Goal: Task Accomplishment & Management: Complete application form

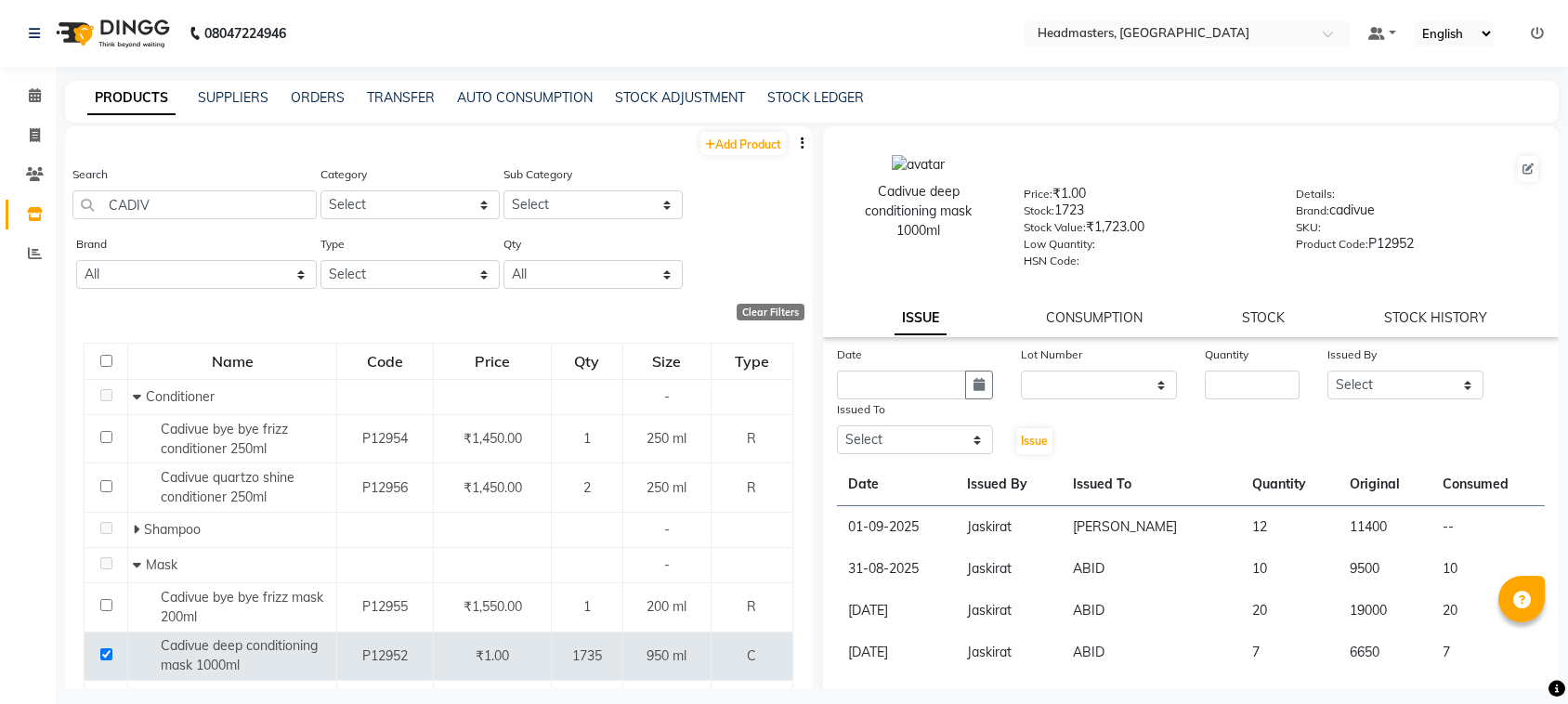
select select
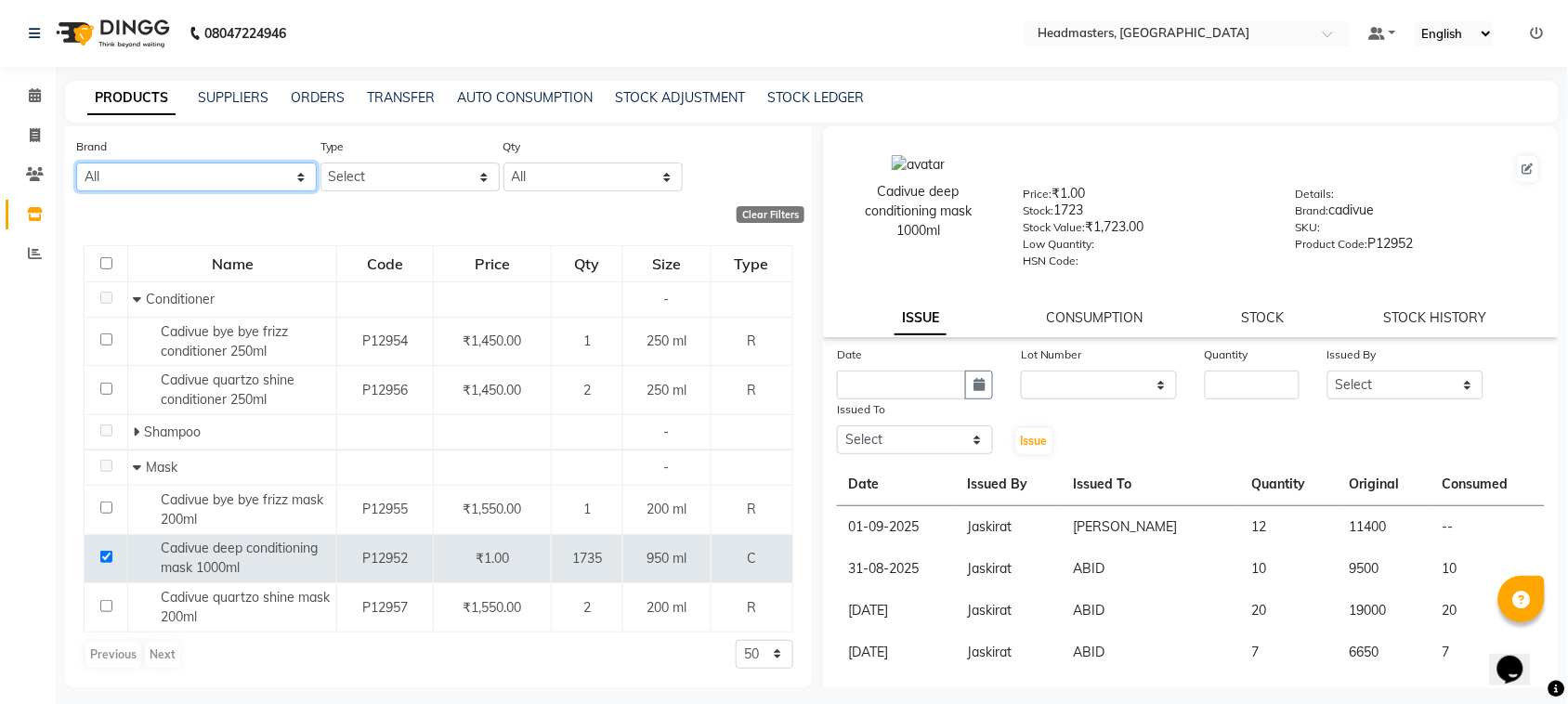
click at [114, 174] on select "All Beauty Gang Beauty Garage Bg Bl0wout Blowout Brazilian Blowout Cadivue Derm…" at bounding box center [196, 177] width 241 height 29
click at [116, 174] on select "All Beauty Gang Beauty Garage Bg Bl0wout Blowout Brazilian Blowout Cadivue Derm…" at bounding box center [196, 177] width 241 height 29
click at [203, 94] on link "SUPPLIERS" at bounding box center [233, 97] width 70 height 17
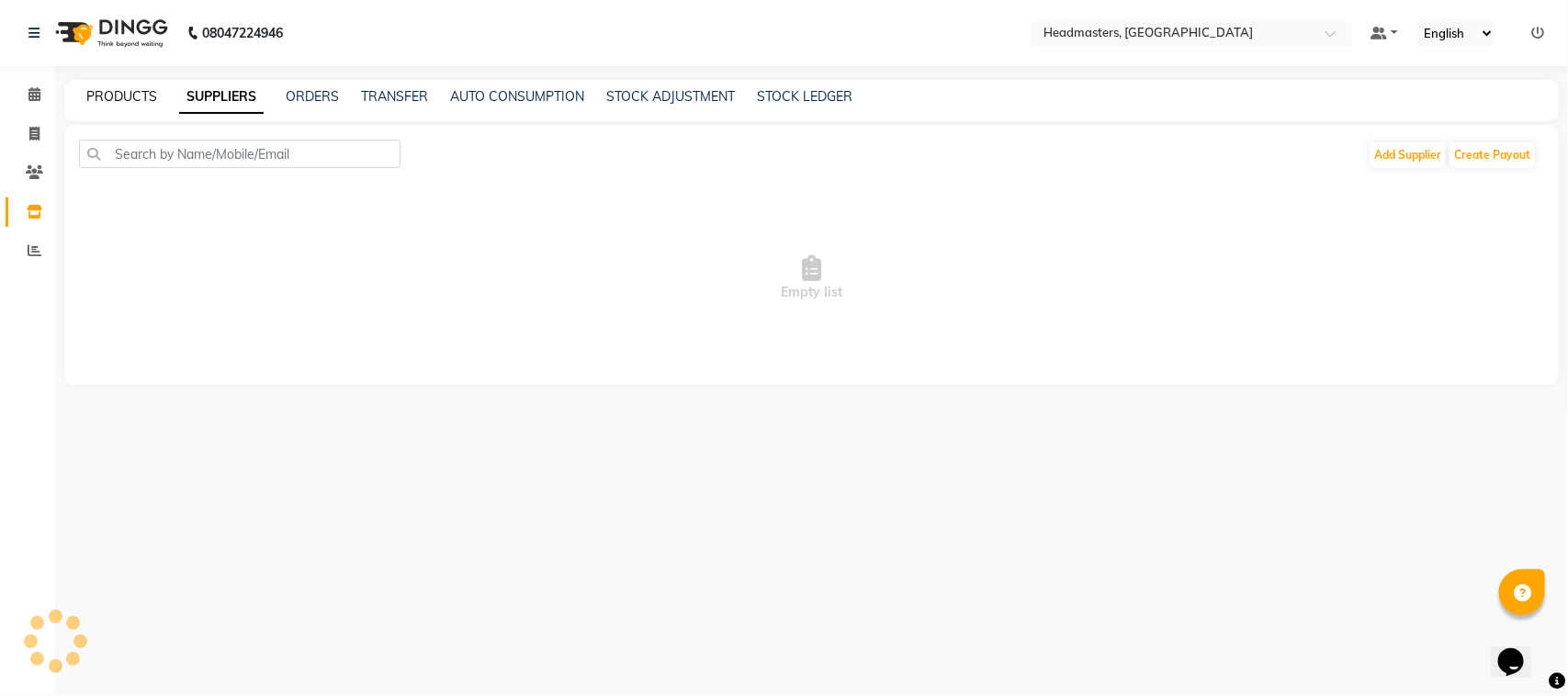
click at [135, 99] on link "PRODUCTS" at bounding box center [121, 95] width 70 height 16
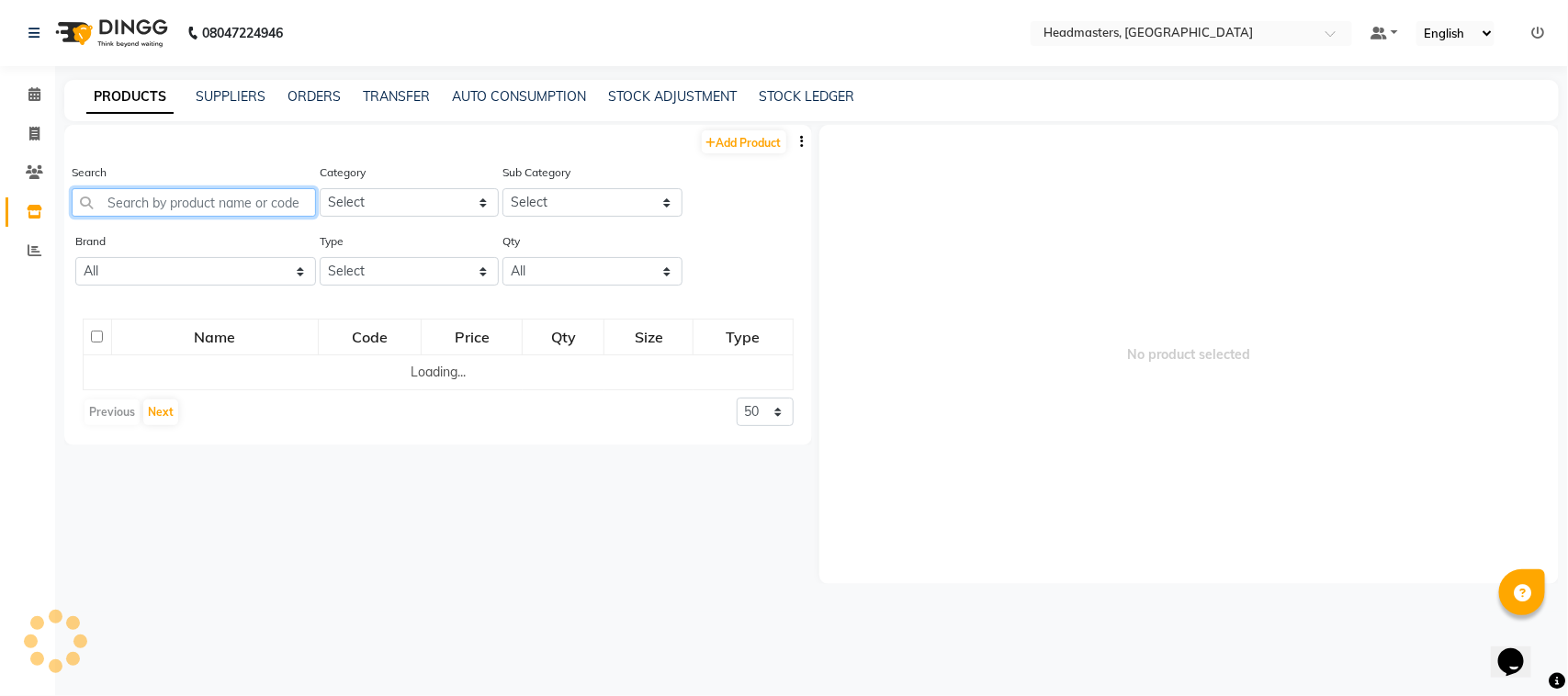
click at [153, 199] on input "text" at bounding box center [193, 202] width 244 height 29
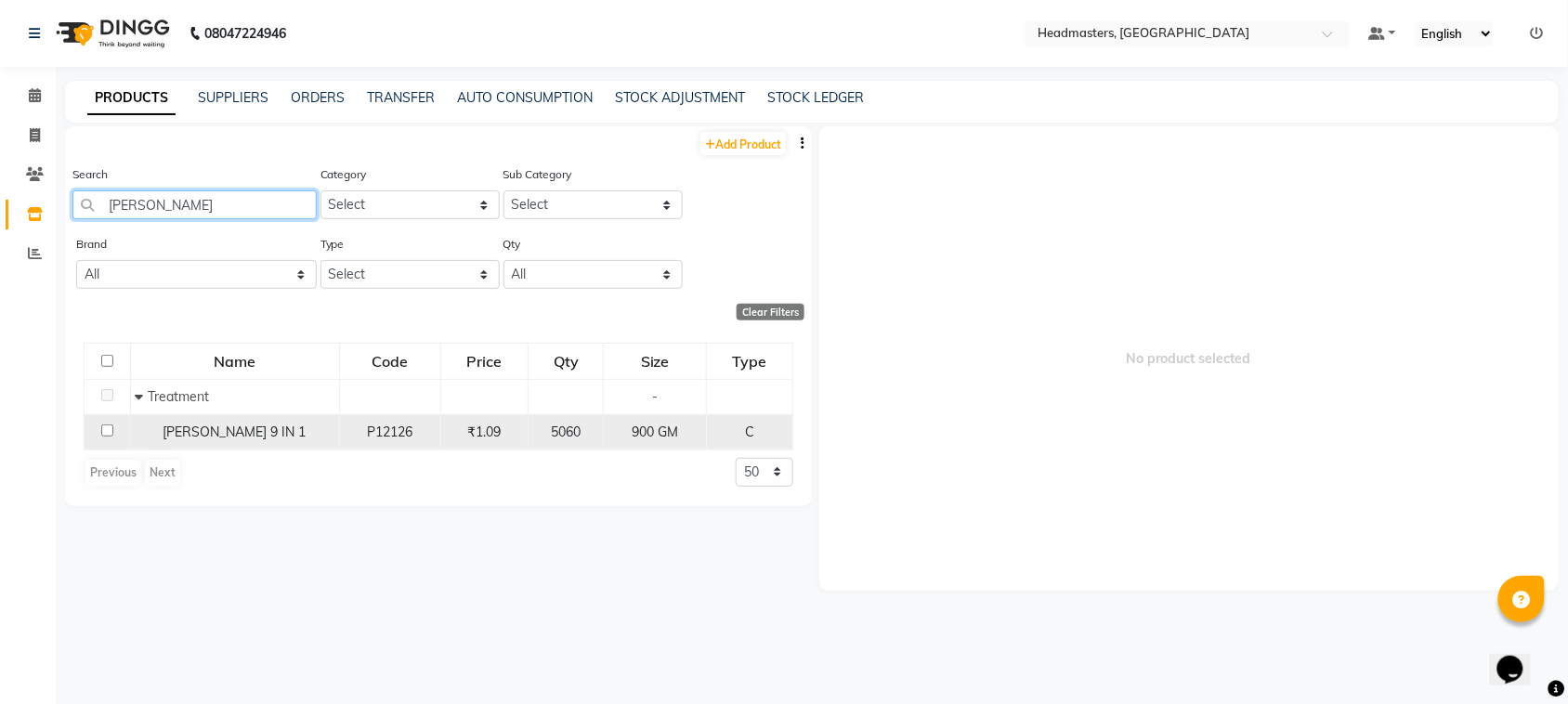
type input "[PERSON_NAME]"
click at [108, 434] on input "checkbox" at bounding box center [107, 430] width 12 height 12
checkbox input "true"
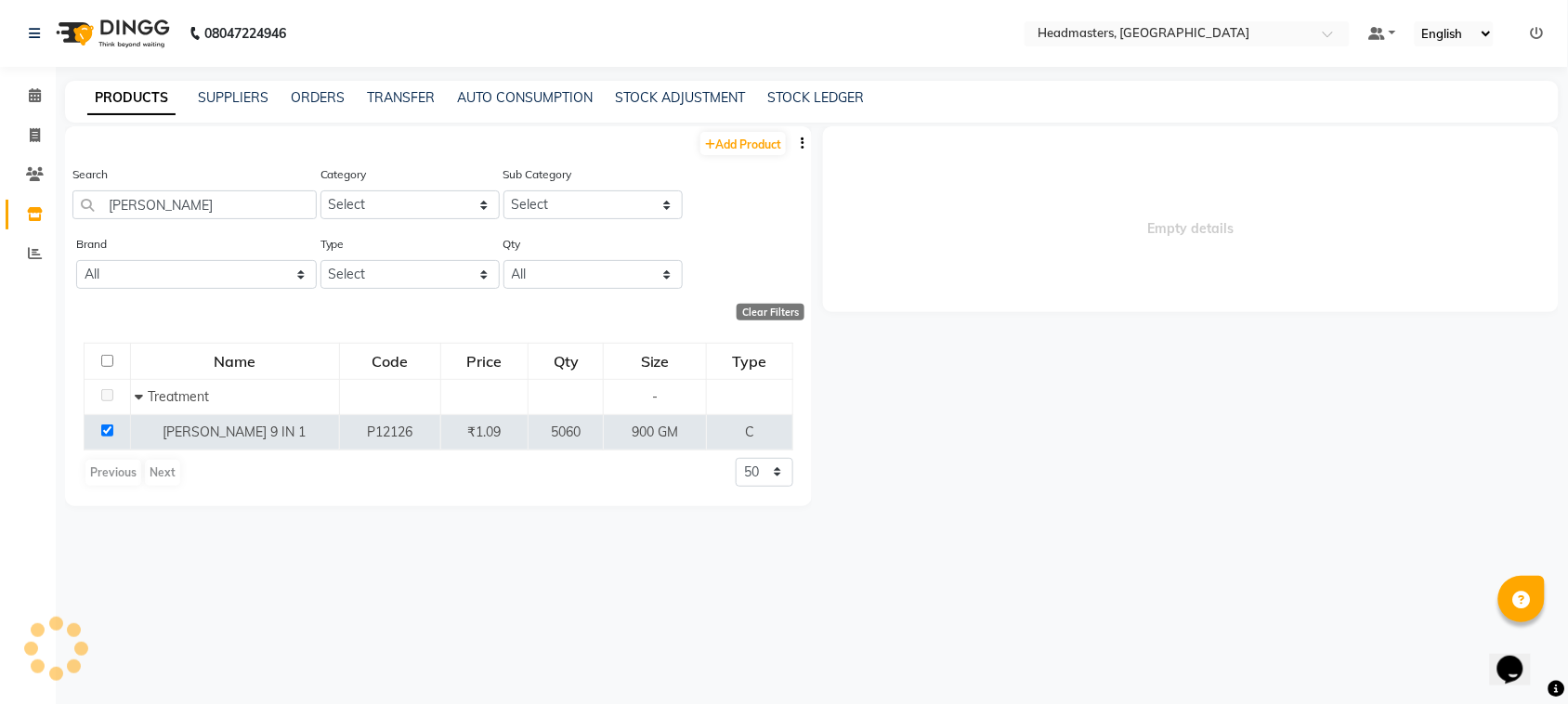
select select
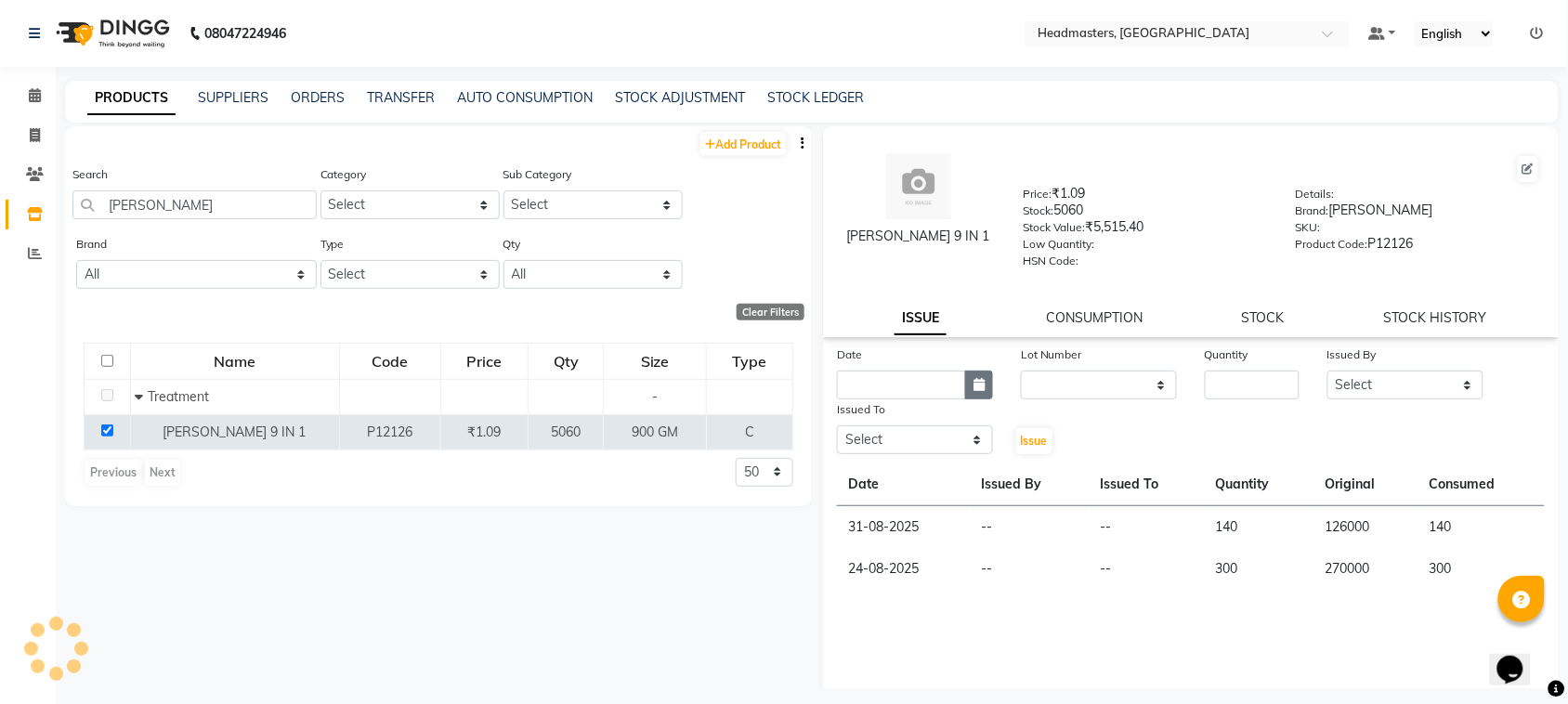
click at [982, 387] on button "button" at bounding box center [979, 385] width 28 height 29
select select "9"
select select "2025"
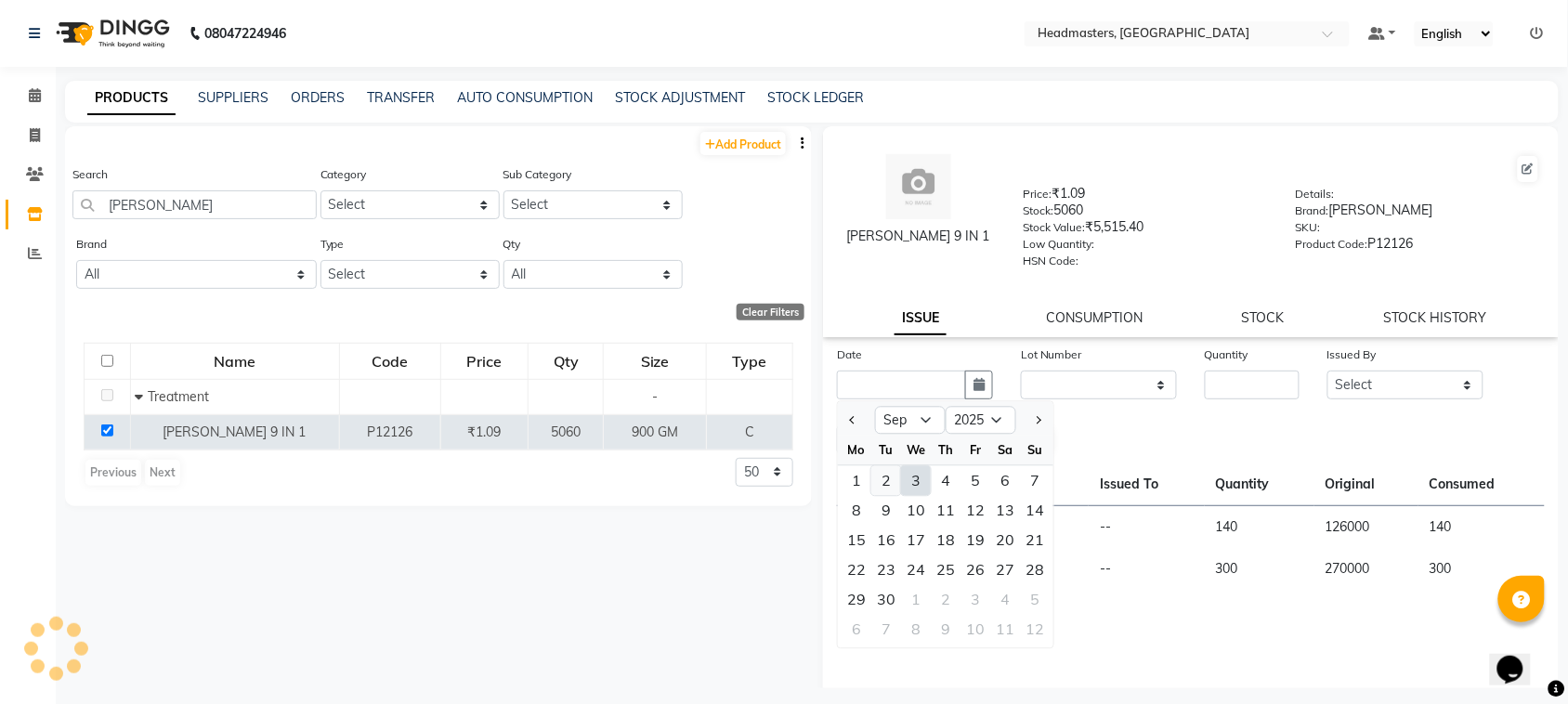
click at [880, 479] on div "2" at bounding box center [886, 481] width 29 height 29
type input "02-09-2025"
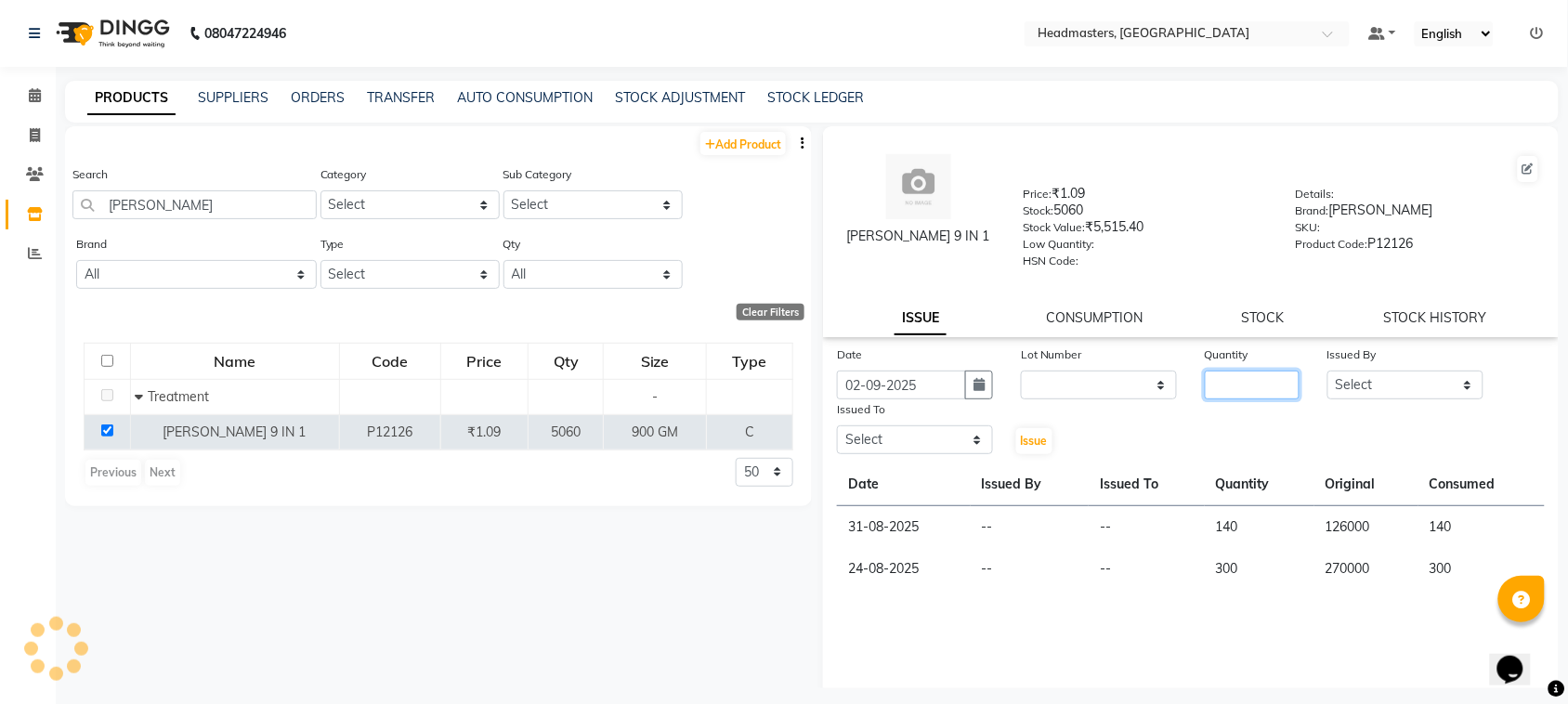
click at [1255, 385] on input "number" at bounding box center [1252, 385] width 95 height 29
type input "150"
click at [1382, 385] on select "Select" at bounding box center [1406, 385] width 156 height 29
click at [1328, 371] on select "Select" at bounding box center [1406, 385] width 156 height 29
click at [1361, 385] on select "Select" at bounding box center [1406, 385] width 156 height 29
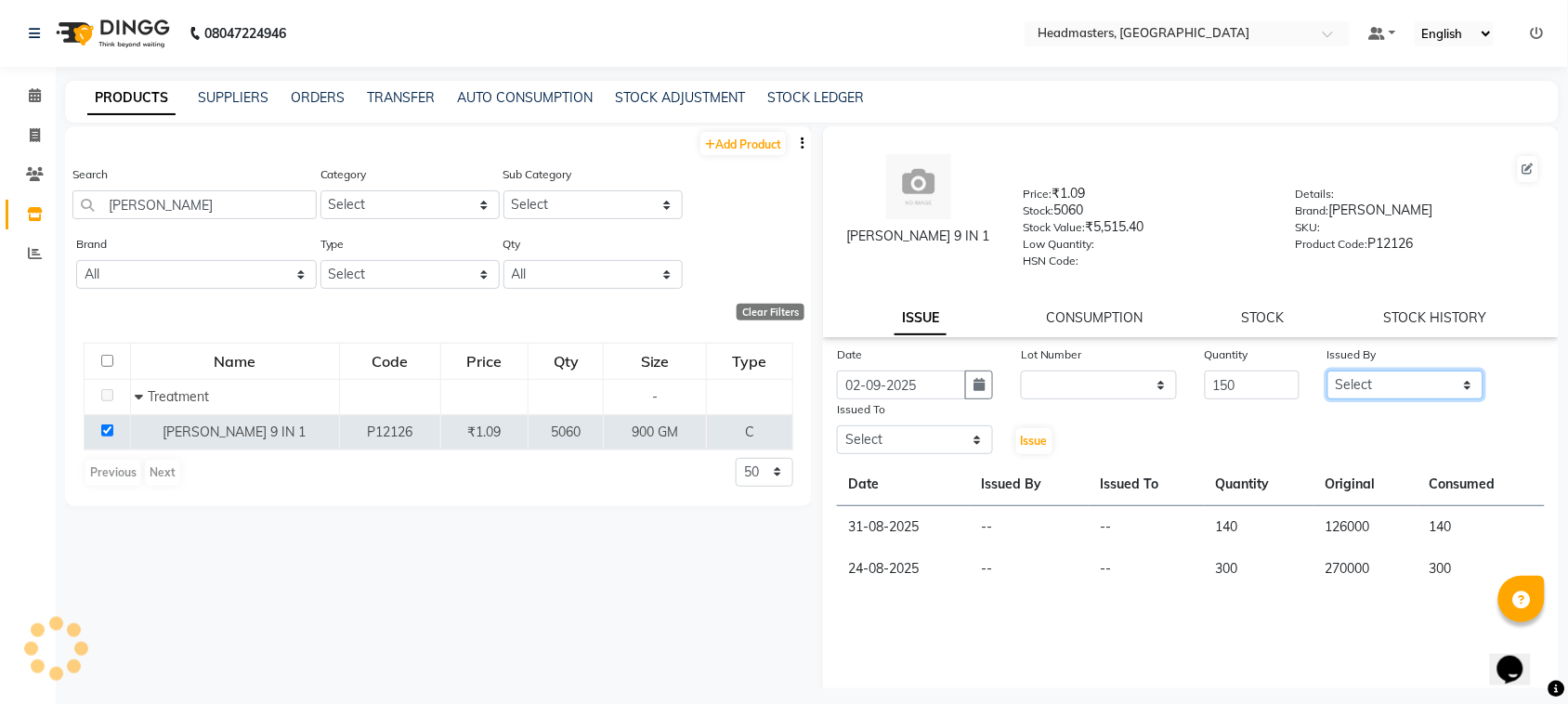
click at [1361, 385] on select "Select" at bounding box center [1406, 385] width 156 height 29
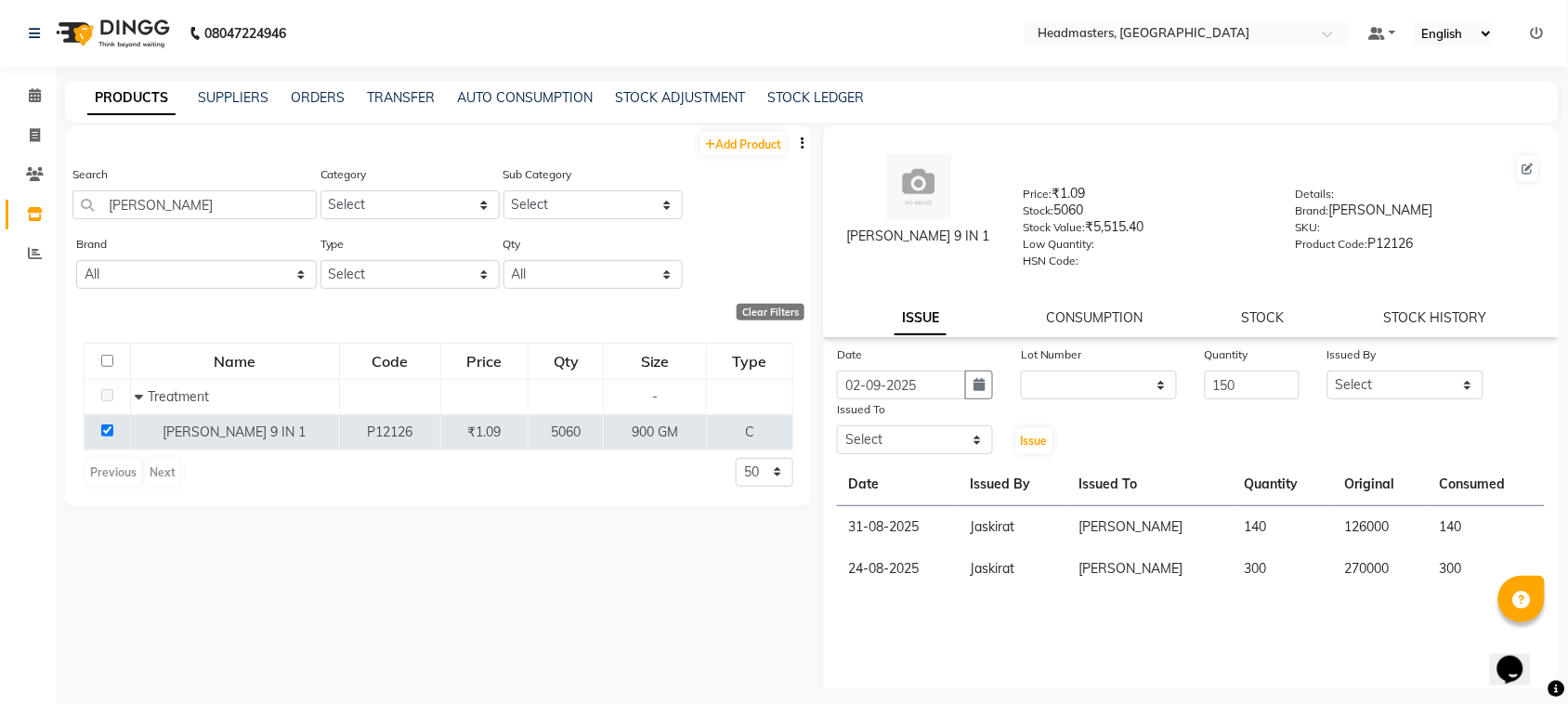
click at [1072, 616] on div "Date [DATE] Lot Number None Quantity 150 Issued By Select ABID Amrit ANU ARSH […" at bounding box center [1191, 530] width 736 height 372
click at [1328, 383] on select "Select ABID Amrit ANU ARSH [PERSON_NAME] HEAD MASTERS HONEY [PERSON_NAME] HONEY…" at bounding box center [1406, 385] width 156 height 29
select select "60636"
click at [1328, 371] on select "Select ABID Amrit ANU ARSH [PERSON_NAME] HEAD MASTERS HONEY [PERSON_NAME] HONEY…" at bounding box center [1406, 385] width 156 height 29
click at [899, 427] on select "Select ABID Amrit ANU ARSH [PERSON_NAME] HEAD MASTERS HONEY [PERSON_NAME] HONEY…" at bounding box center [916, 440] width 156 height 29
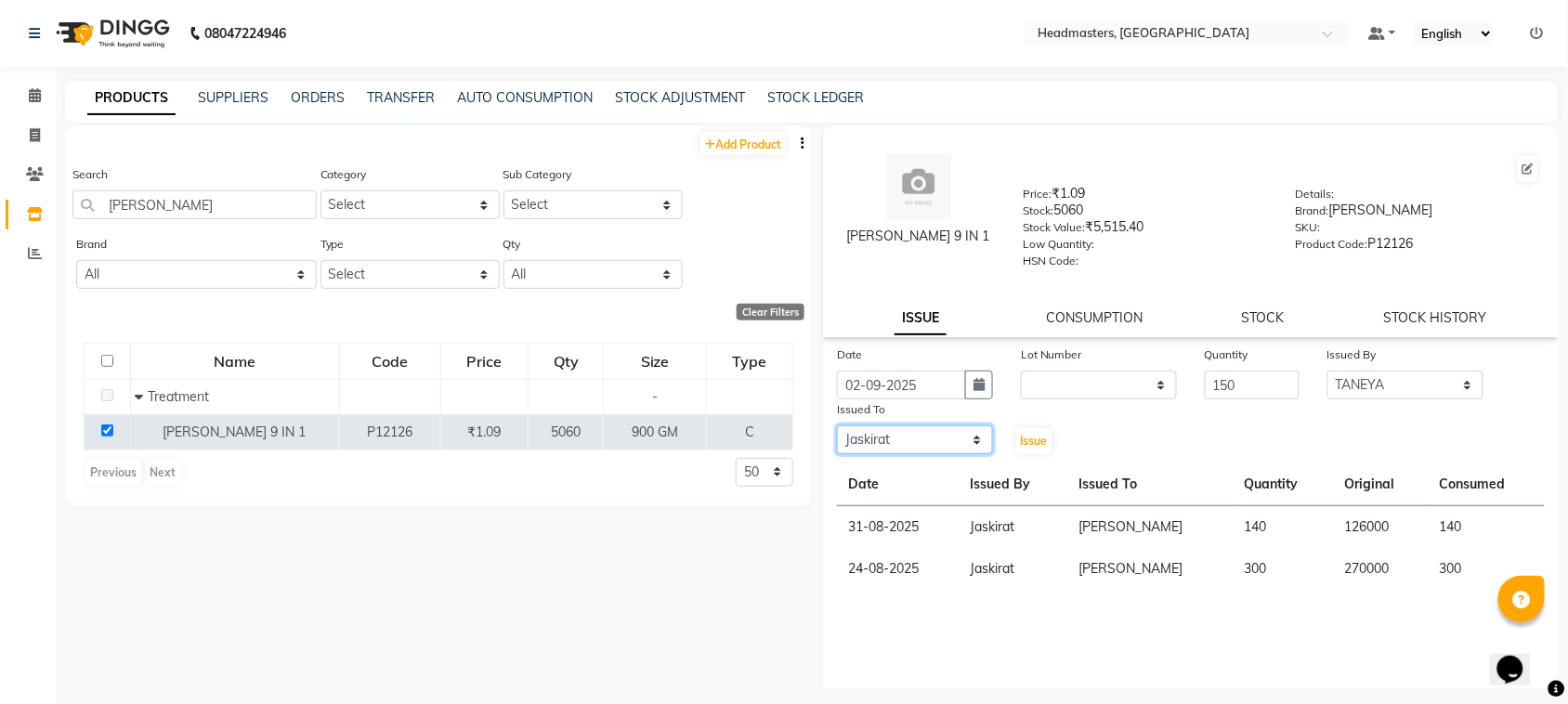
click at [838, 425] on select "Select ABID Amrit ANU ARSH [PERSON_NAME] HEAD MASTERS HONEY [PERSON_NAME] HONEY…" at bounding box center [916, 440] width 156 height 29
click at [901, 434] on select "Select ABID Amrit ANU ARSH [PERSON_NAME] HEAD MASTERS HONEY [PERSON_NAME] HONEY…" at bounding box center [916, 440] width 156 height 29
select select "60608"
click at [838, 425] on select "Select ABID Amrit ANU ARSH [PERSON_NAME] HEAD MASTERS HONEY [PERSON_NAME] HONEY…" at bounding box center [916, 440] width 156 height 29
click at [1048, 448] on div "Issue" at bounding box center [1038, 428] width 61 height 57
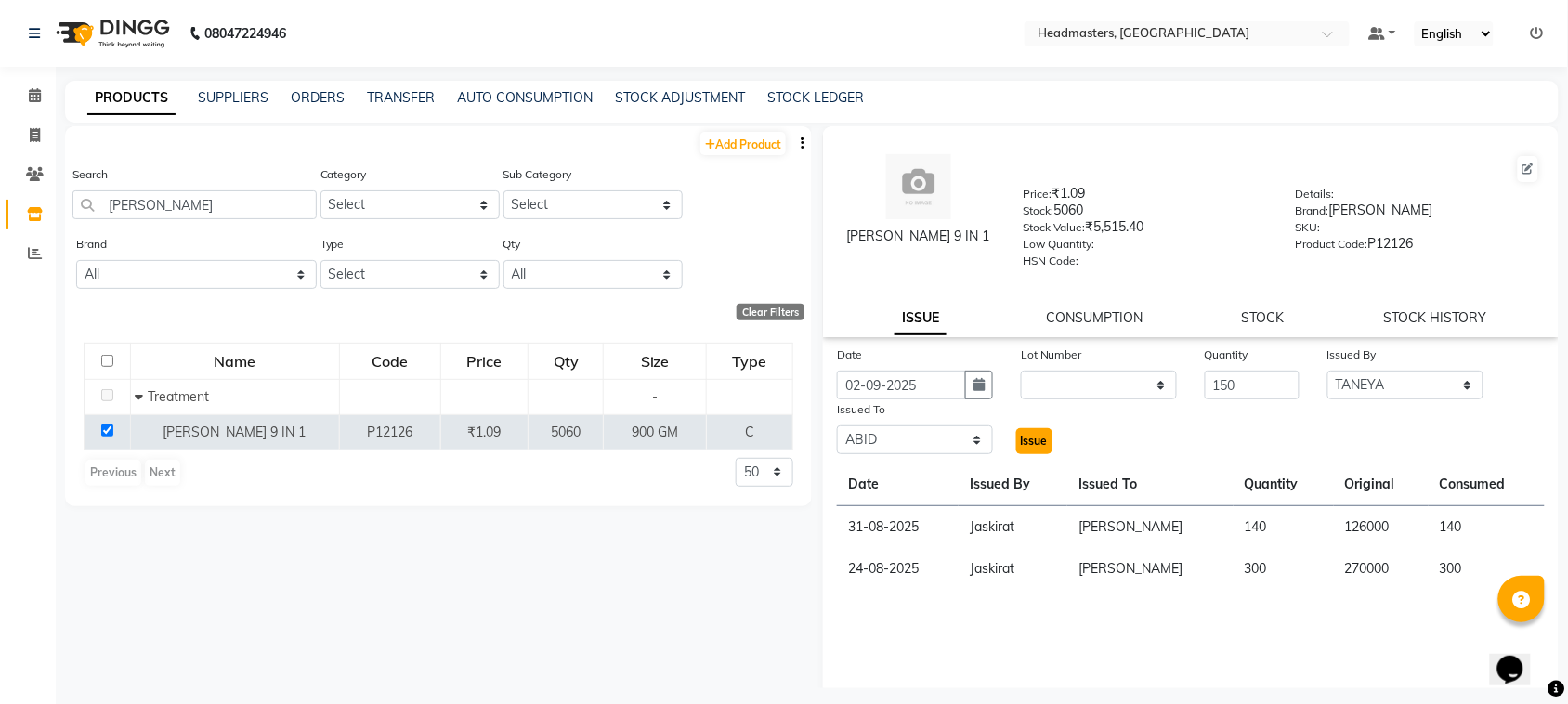
click at [1030, 434] on span "Issue" at bounding box center [1035, 441] width 27 height 14
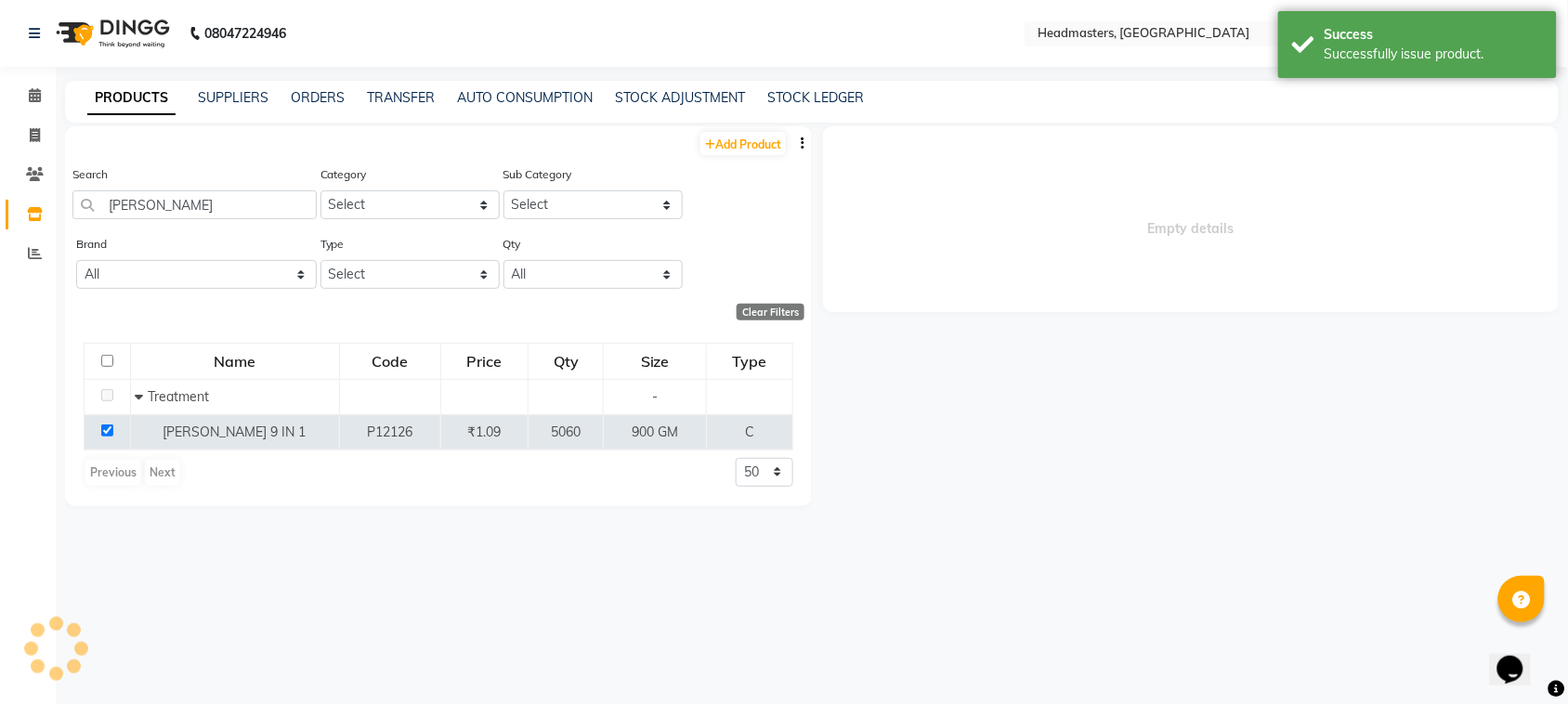
select select
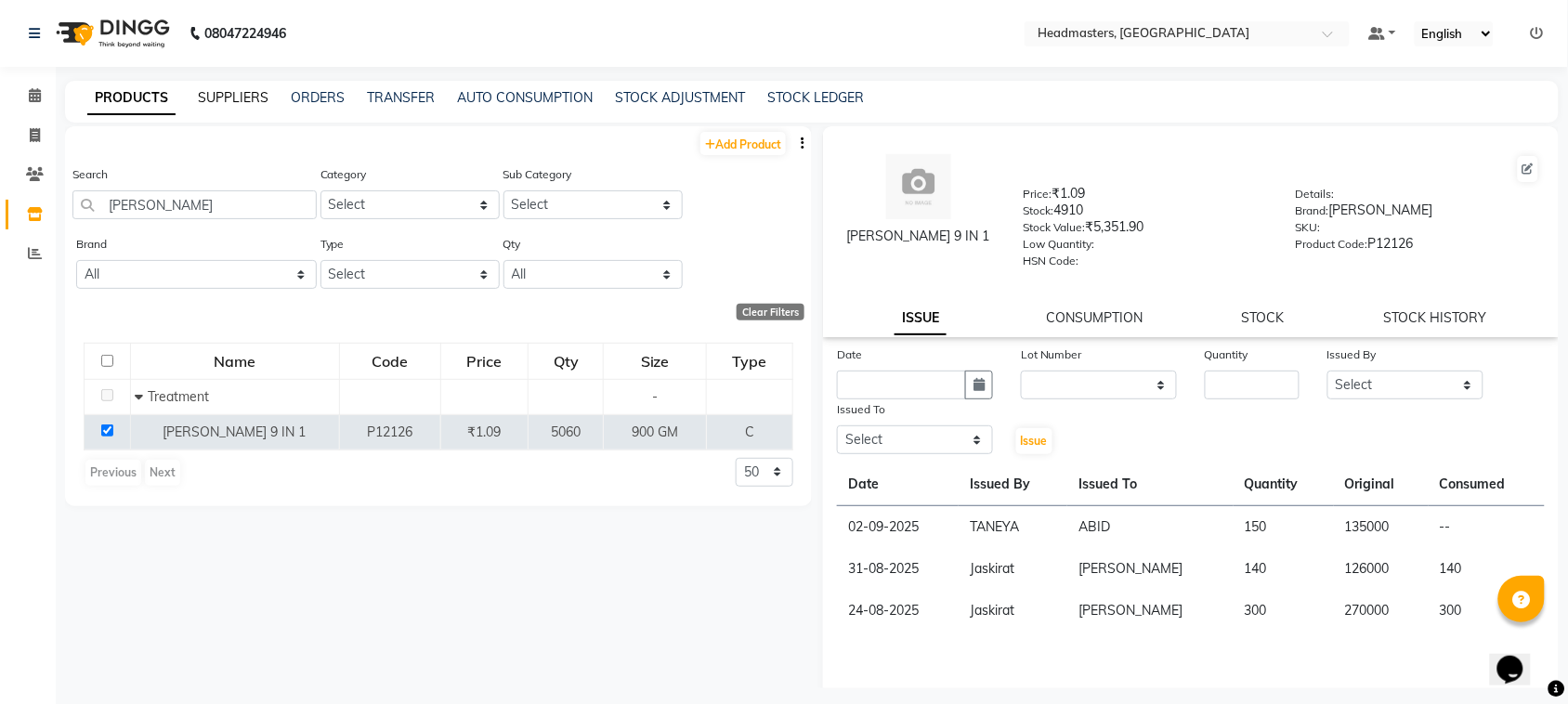
click at [225, 94] on link "SUPPLIERS" at bounding box center [233, 97] width 70 height 17
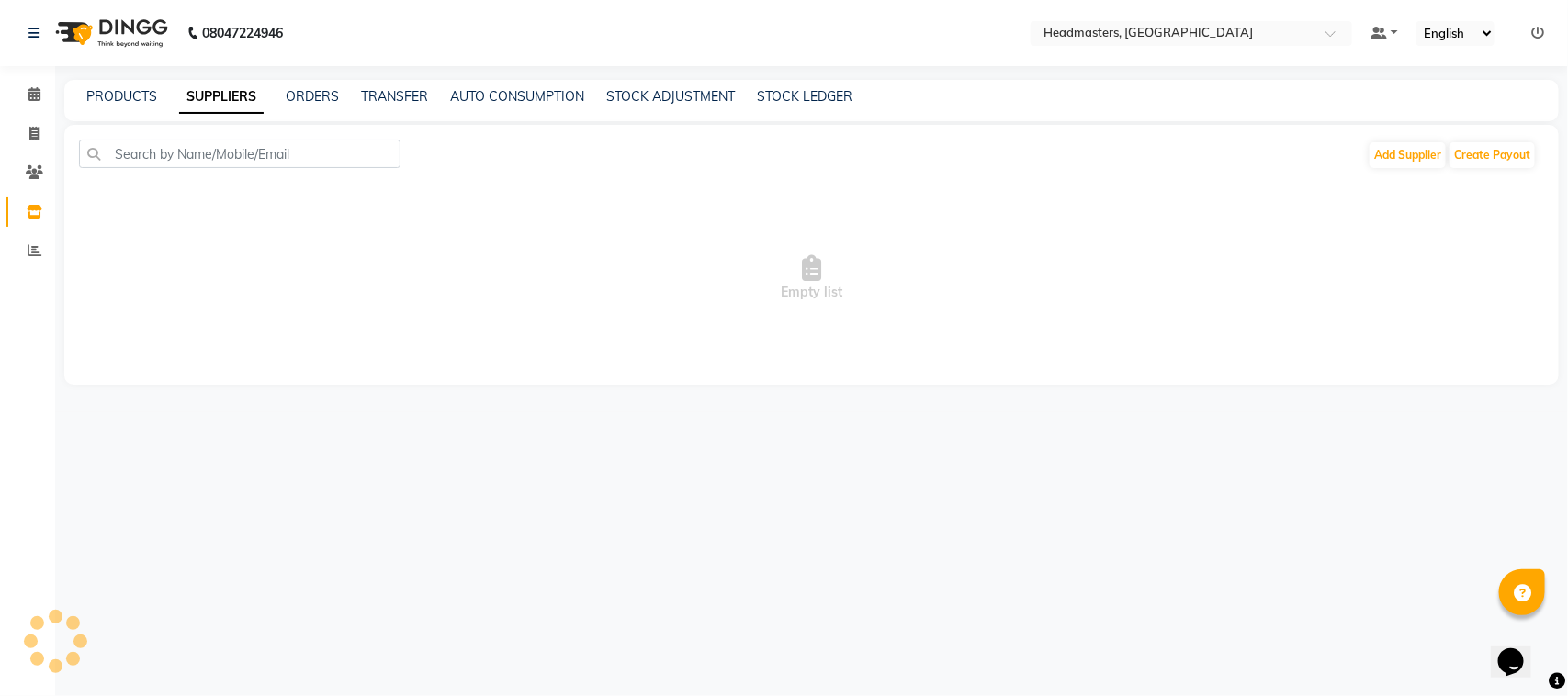
click at [126, 88] on div "PRODUCTS" at bounding box center [121, 97] width 70 height 19
click at [145, 102] on link "PRODUCTS" at bounding box center [121, 95] width 70 height 16
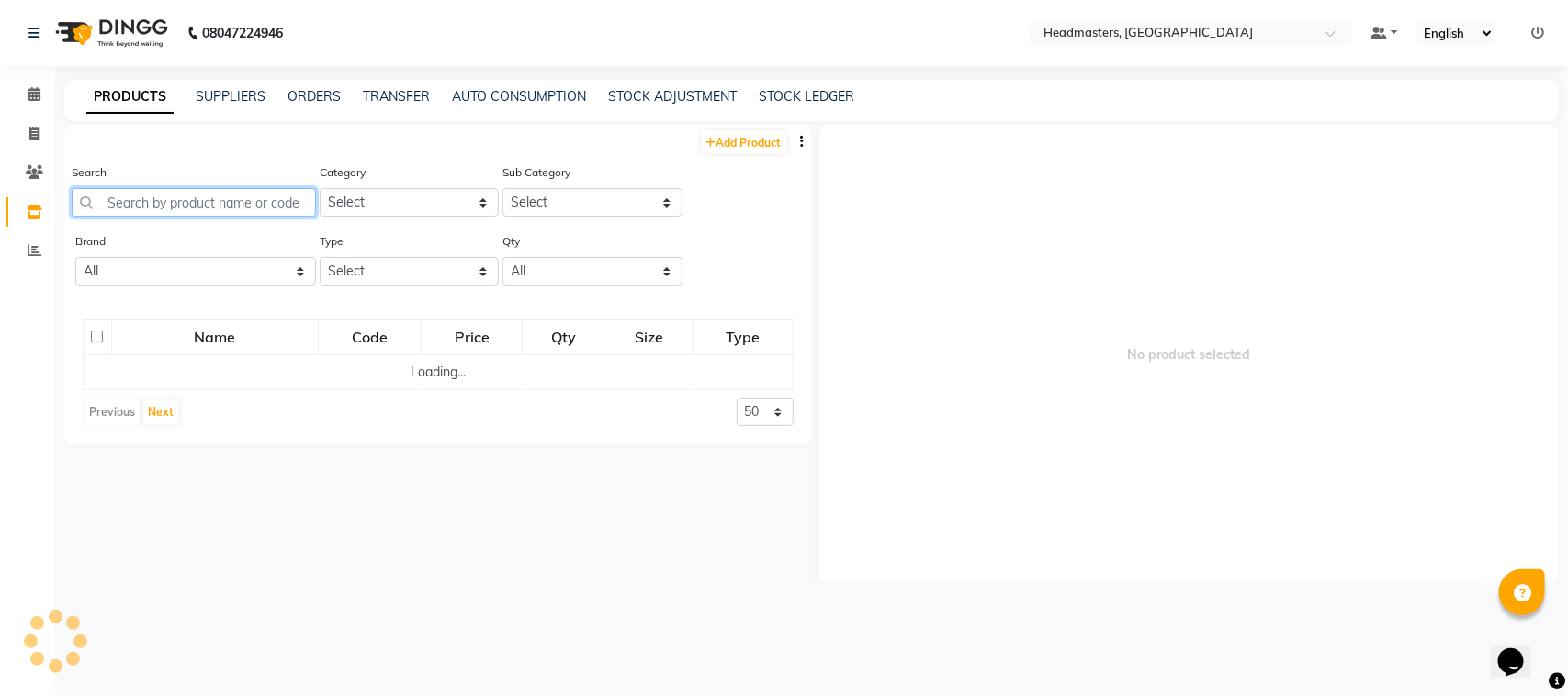
click at [172, 213] on input "text" at bounding box center [193, 202] width 244 height 29
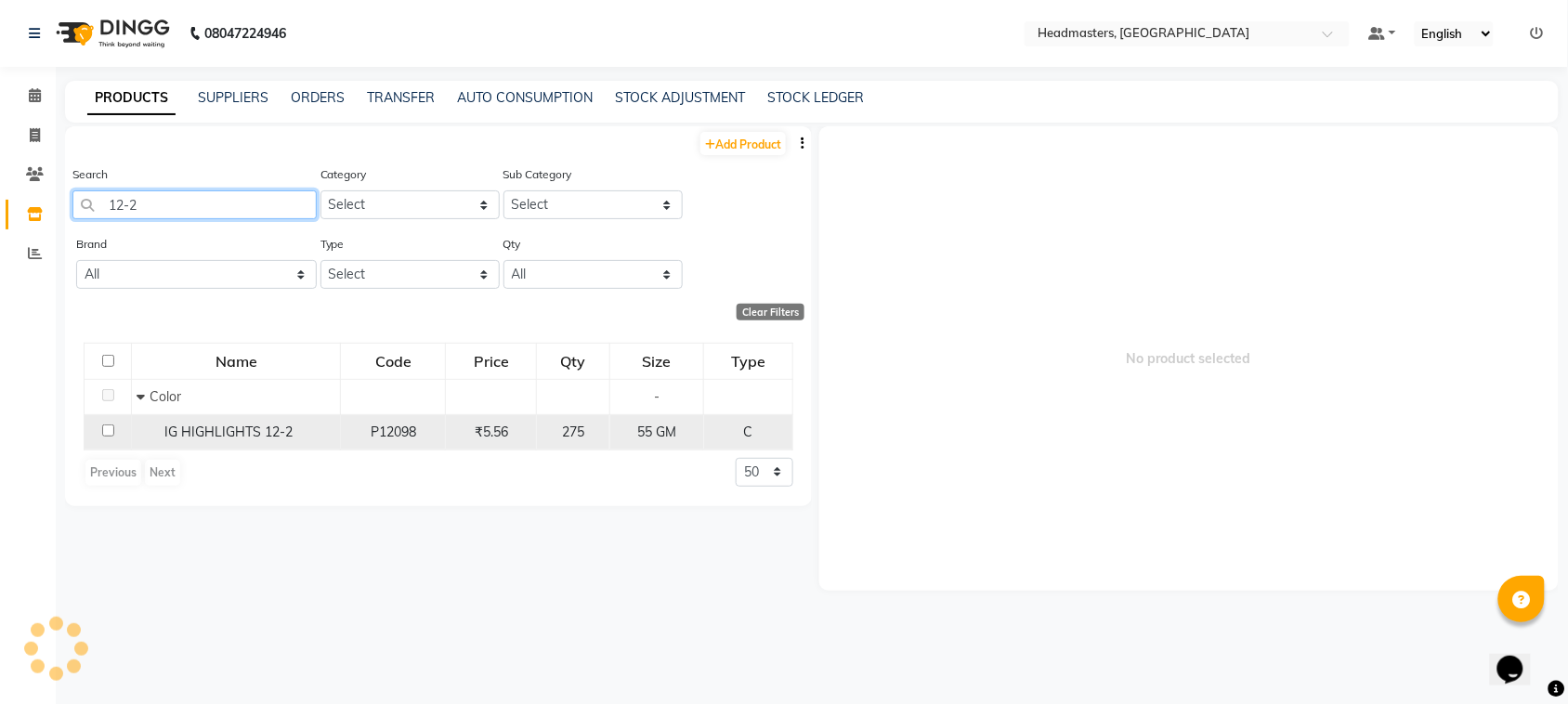
type input "12-2"
click at [111, 425] on input "checkbox" at bounding box center [108, 430] width 12 height 12
checkbox input "true"
select select
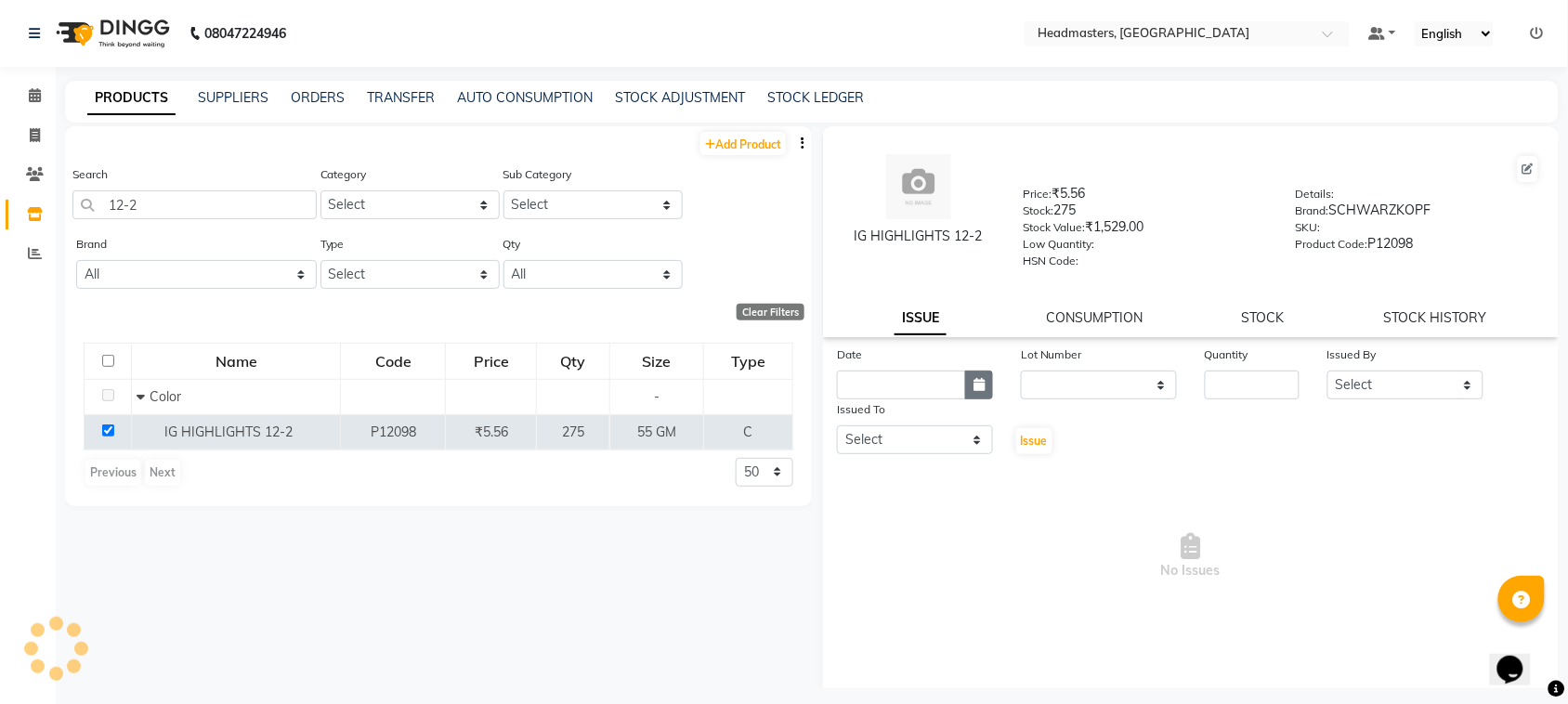
click at [983, 390] on button "button" at bounding box center [979, 385] width 28 height 29
select select "9"
select select "2025"
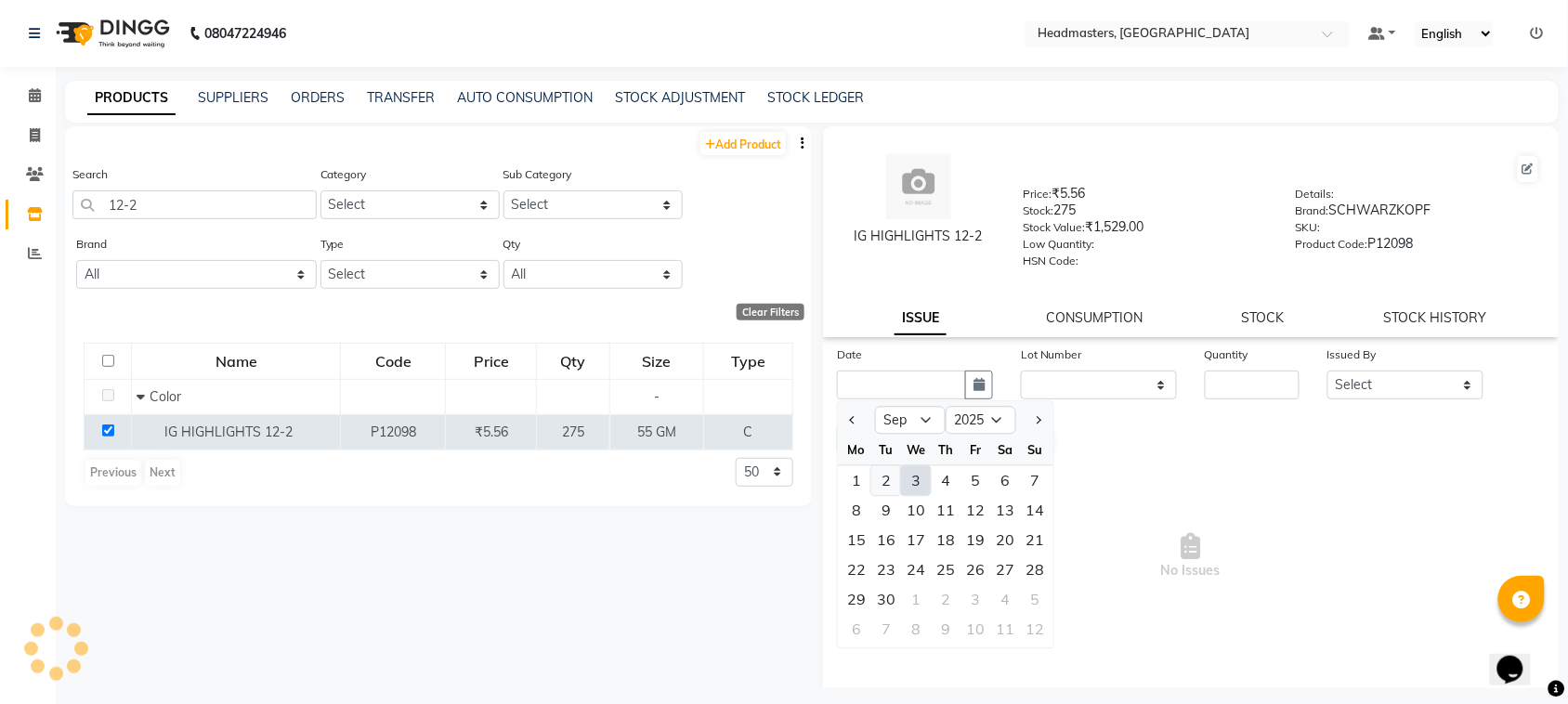
click at [897, 479] on div "2" at bounding box center [886, 481] width 29 height 29
type input "02-09-2025"
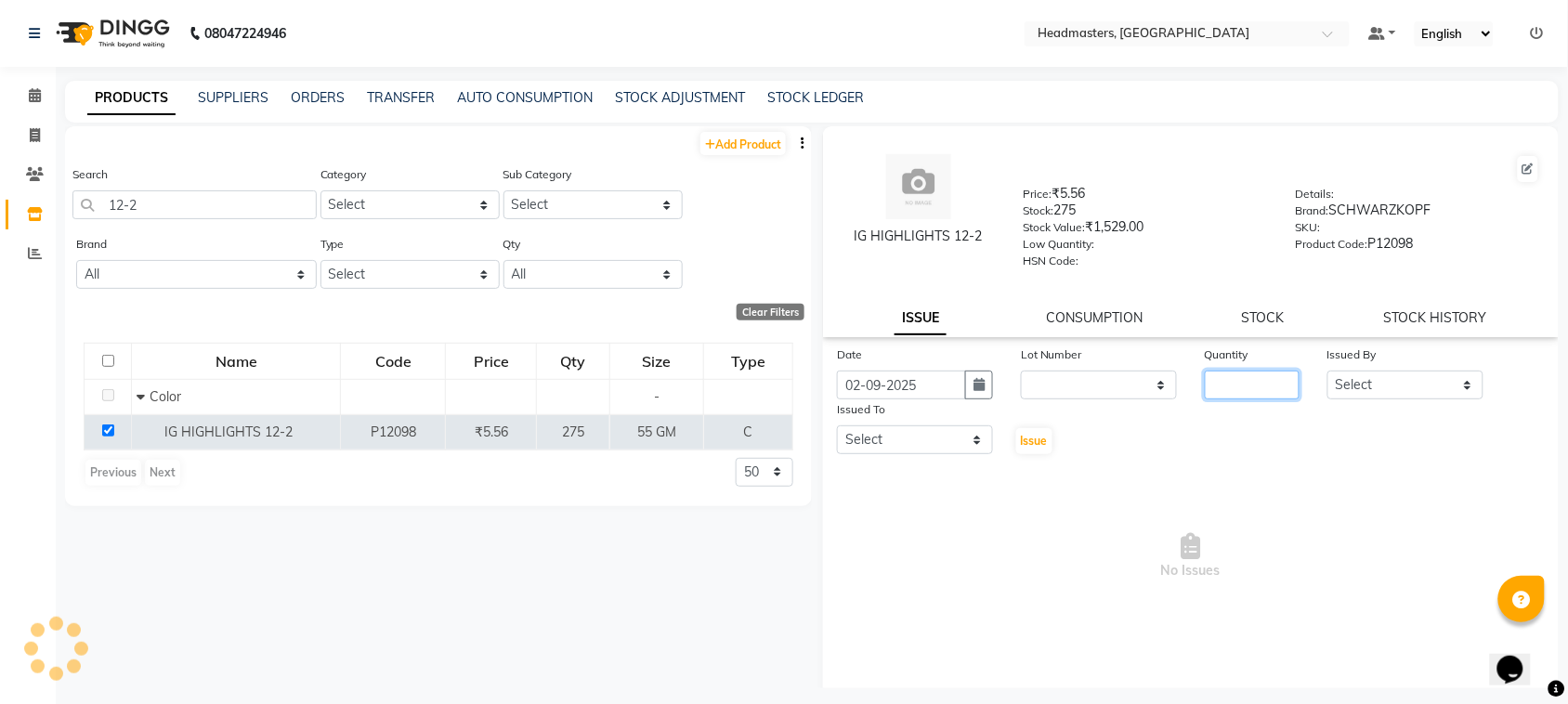
click at [1248, 371] on input "number" at bounding box center [1252, 385] width 95 height 29
type input "95"
click at [1395, 379] on select "Select ABID Amrit ANU ARSH [PERSON_NAME] HEAD MASTERS HONEY [PERSON_NAME] HONEY…" at bounding box center [1406, 385] width 156 height 29
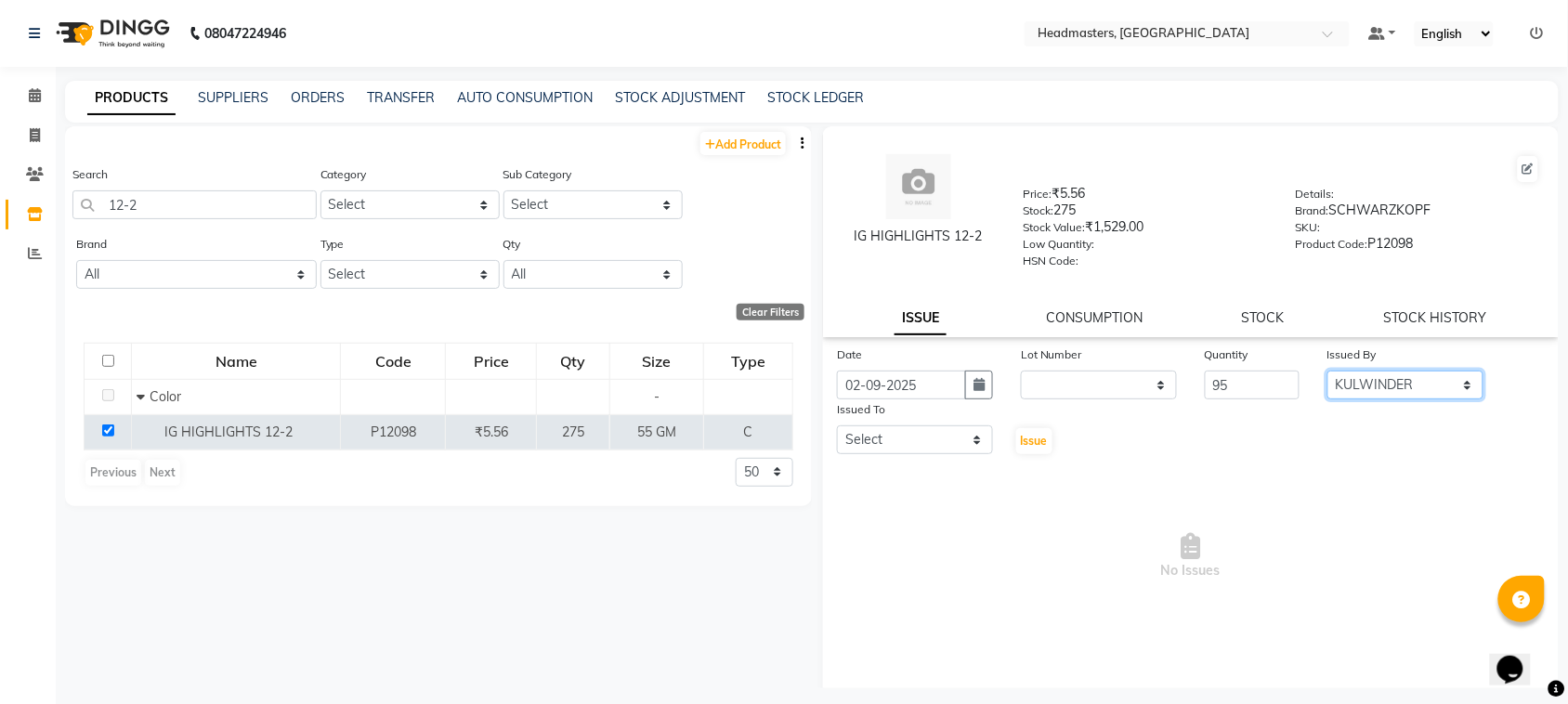
click at [1328, 371] on select "Select ABID Amrit ANU ARSH [PERSON_NAME] HEAD MASTERS HONEY [PERSON_NAME] HONEY…" at bounding box center [1406, 385] width 156 height 29
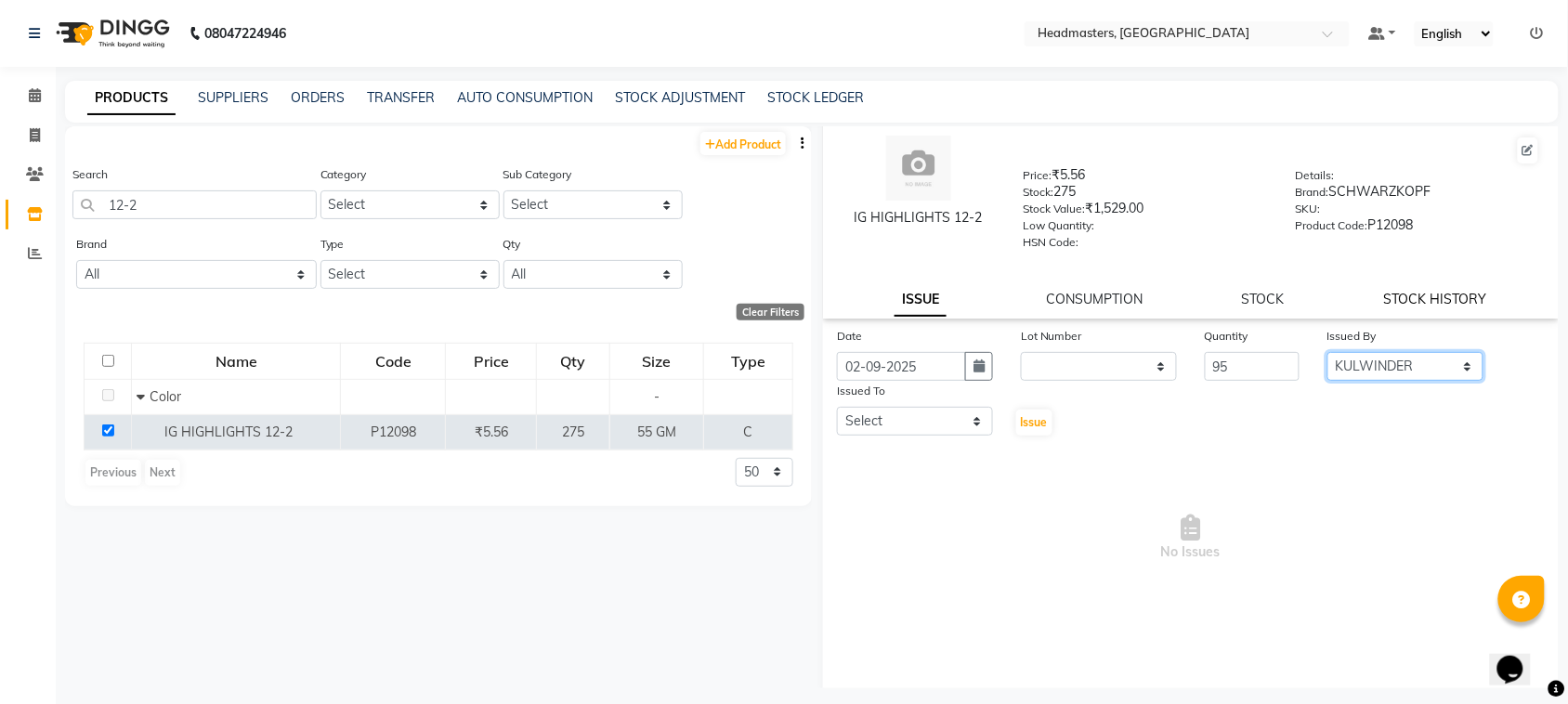
scroll to position [24, 0]
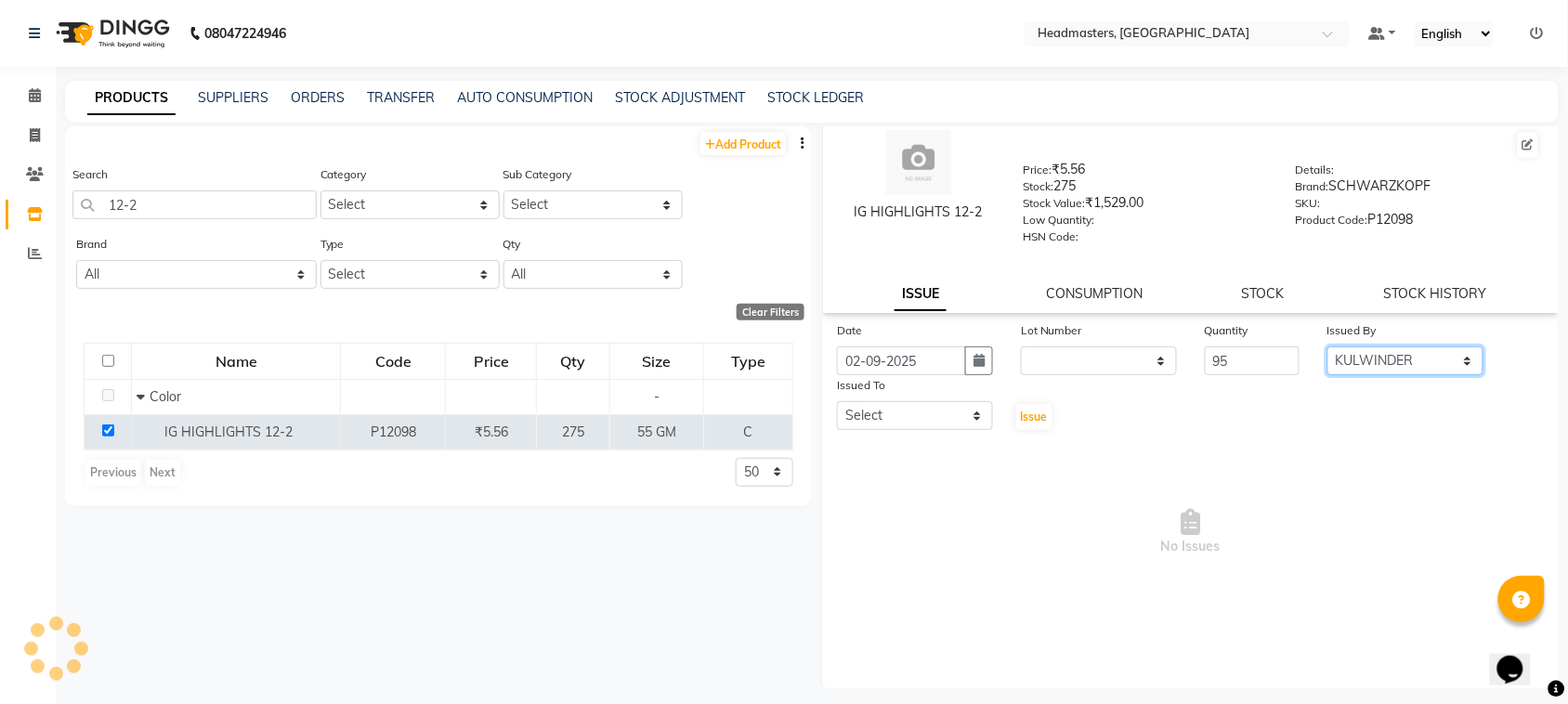
click at [1403, 353] on select "Select ABID Amrit ANU ARSH [PERSON_NAME] HEAD MASTERS HONEY [PERSON_NAME] HONEY…" at bounding box center [1406, 361] width 156 height 29
select select "60636"
click at [1328, 346] on select "Select ABID Amrit ANU ARSH [PERSON_NAME] HEAD MASTERS HONEY [PERSON_NAME] HONEY…" at bounding box center [1406, 361] width 156 height 29
click at [932, 420] on select "Select ABID Amrit ANU ARSH [PERSON_NAME] HEAD MASTERS HONEY [PERSON_NAME] HONEY…" at bounding box center [916, 416] width 156 height 29
select select "60608"
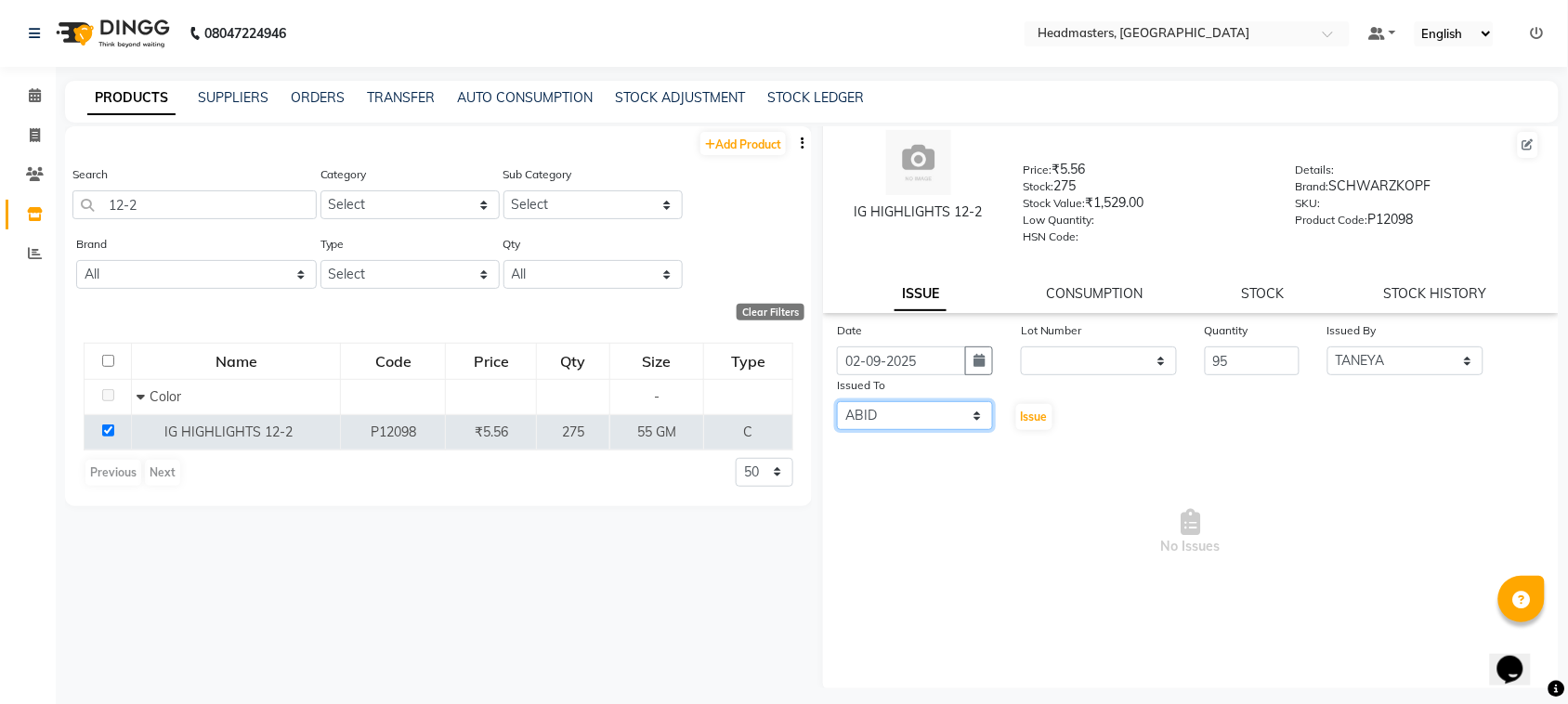
click at [838, 402] on select "Select ABID Amrit ANU ARSH [PERSON_NAME] HEAD MASTERS HONEY [PERSON_NAME] HONEY…" at bounding box center [916, 416] width 156 height 29
click at [1029, 420] on button "Issue" at bounding box center [1034, 416] width 36 height 26
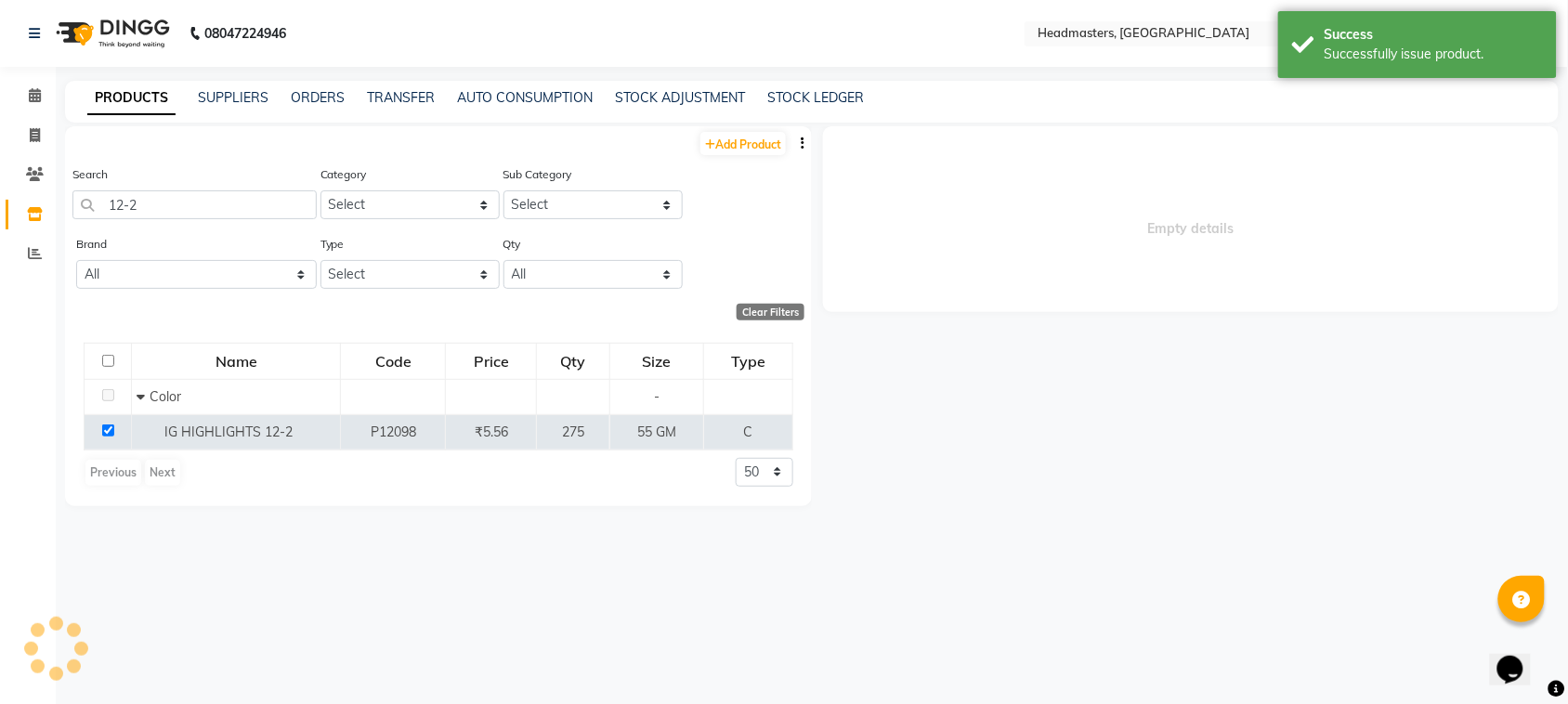
scroll to position [0, 0]
select select
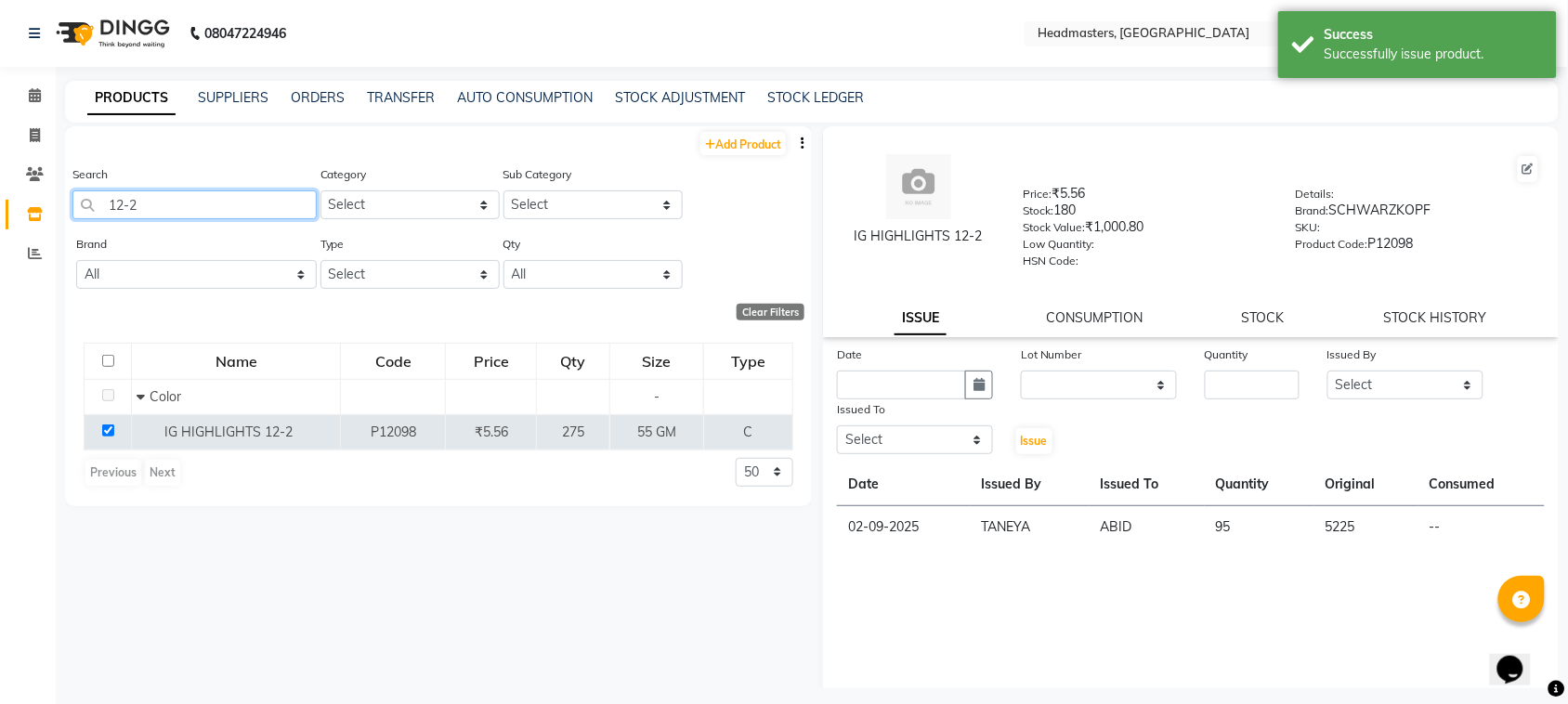
click at [227, 191] on input "12-2" at bounding box center [194, 205] width 245 height 29
type input "1"
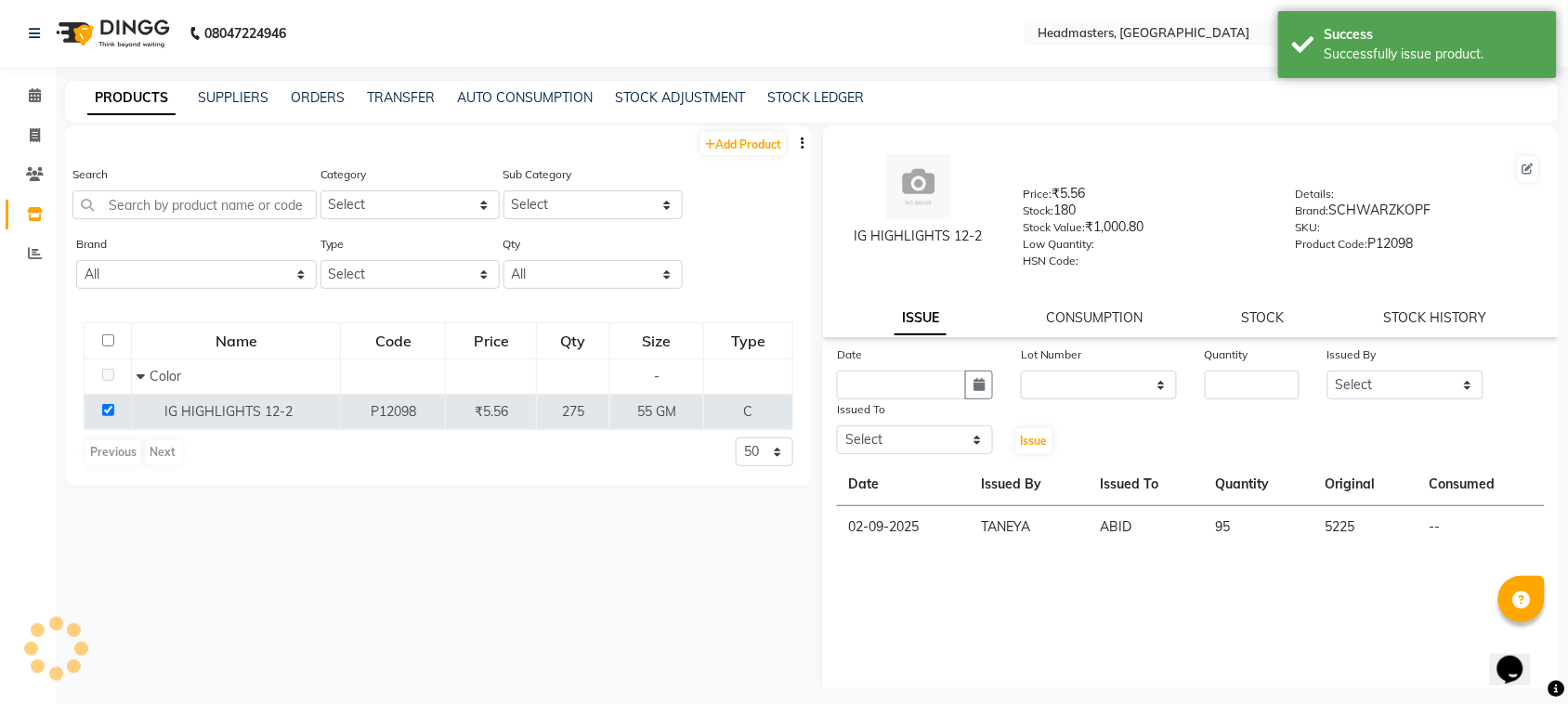
click at [265, 86] on div "PRODUCTS SUPPLIERS ORDERS TRANSFER AUTO CONSUMPTION STOCK ADJUSTMENT STOCK LEDG…" at bounding box center [812, 101] width 1494 height 42
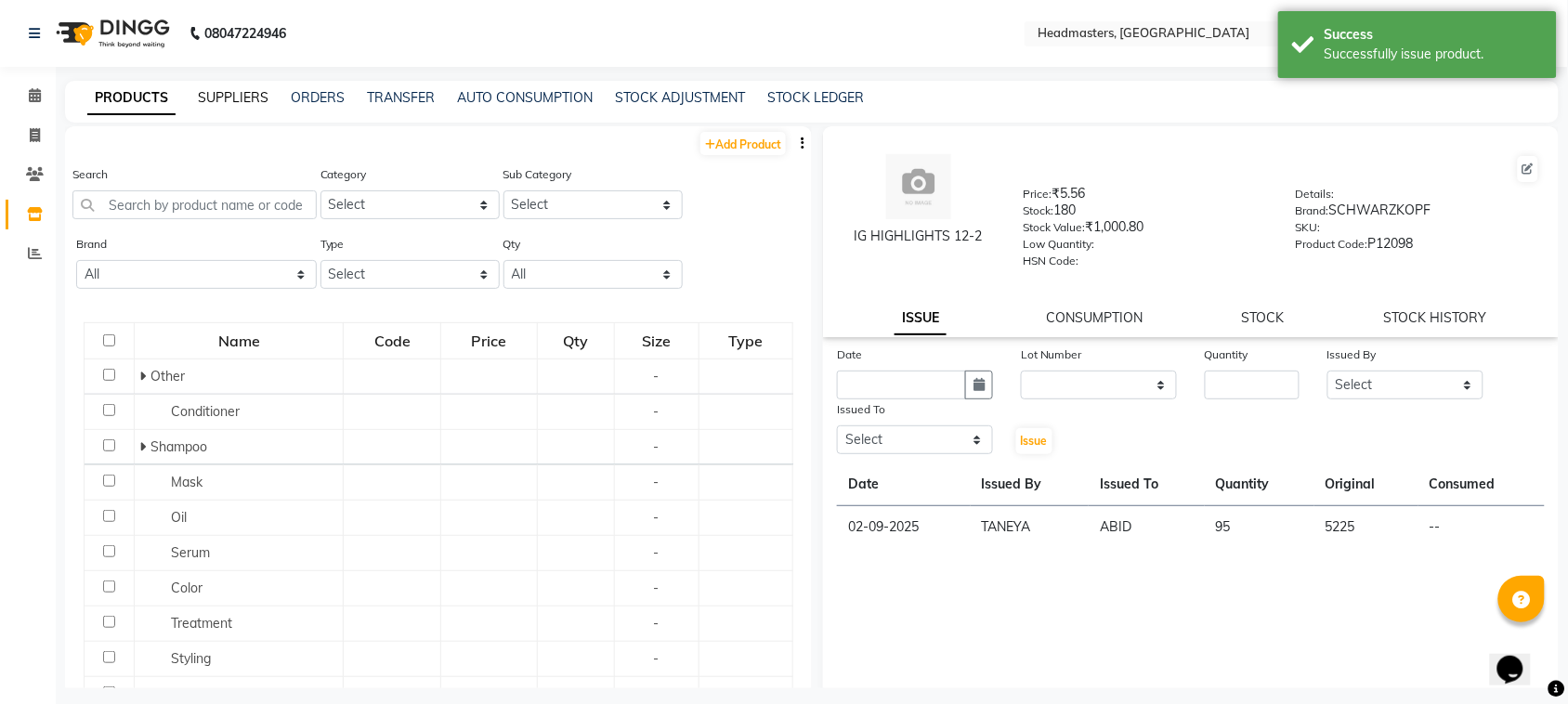
click at [254, 99] on link "SUPPLIERS" at bounding box center [233, 97] width 70 height 17
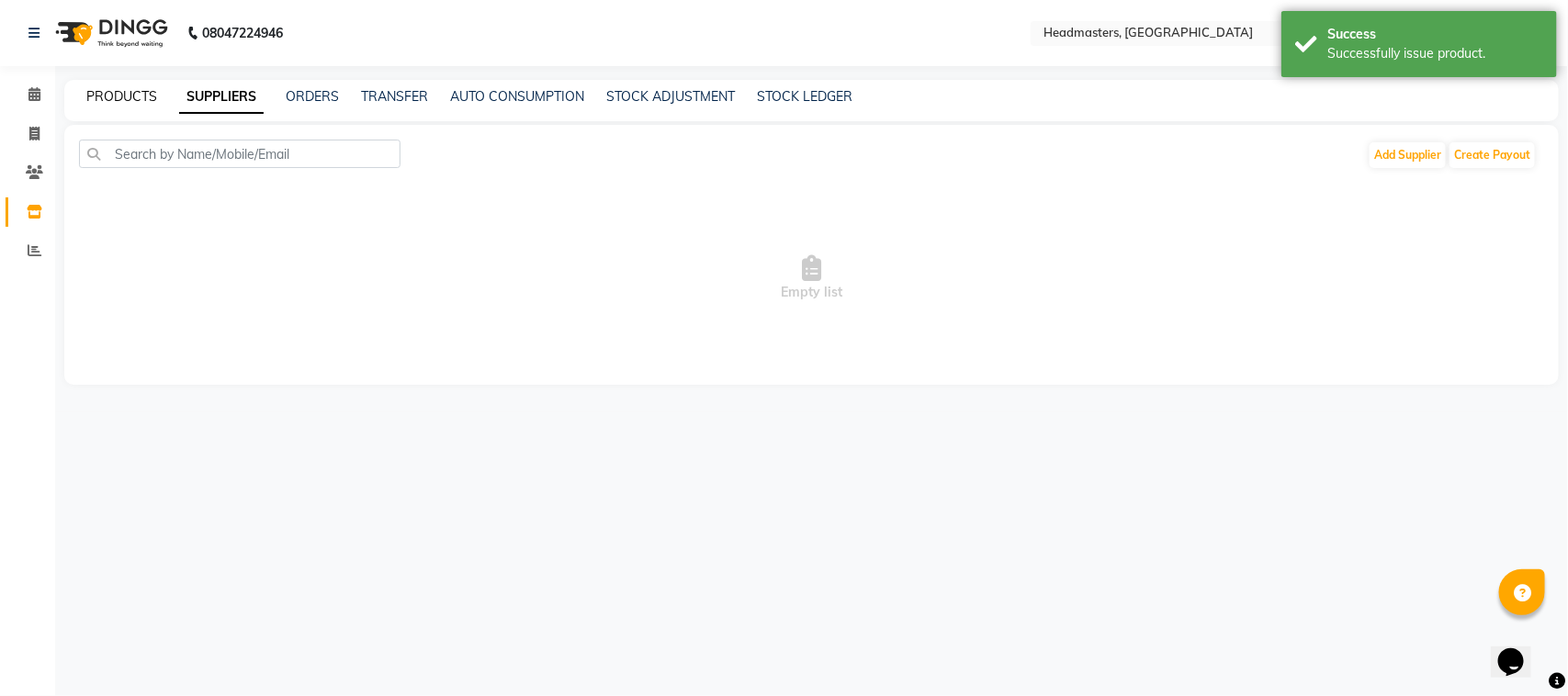
click at [148, 99] on link "PRODUCTS" at bounding box center [121, 95] width 70 height 16
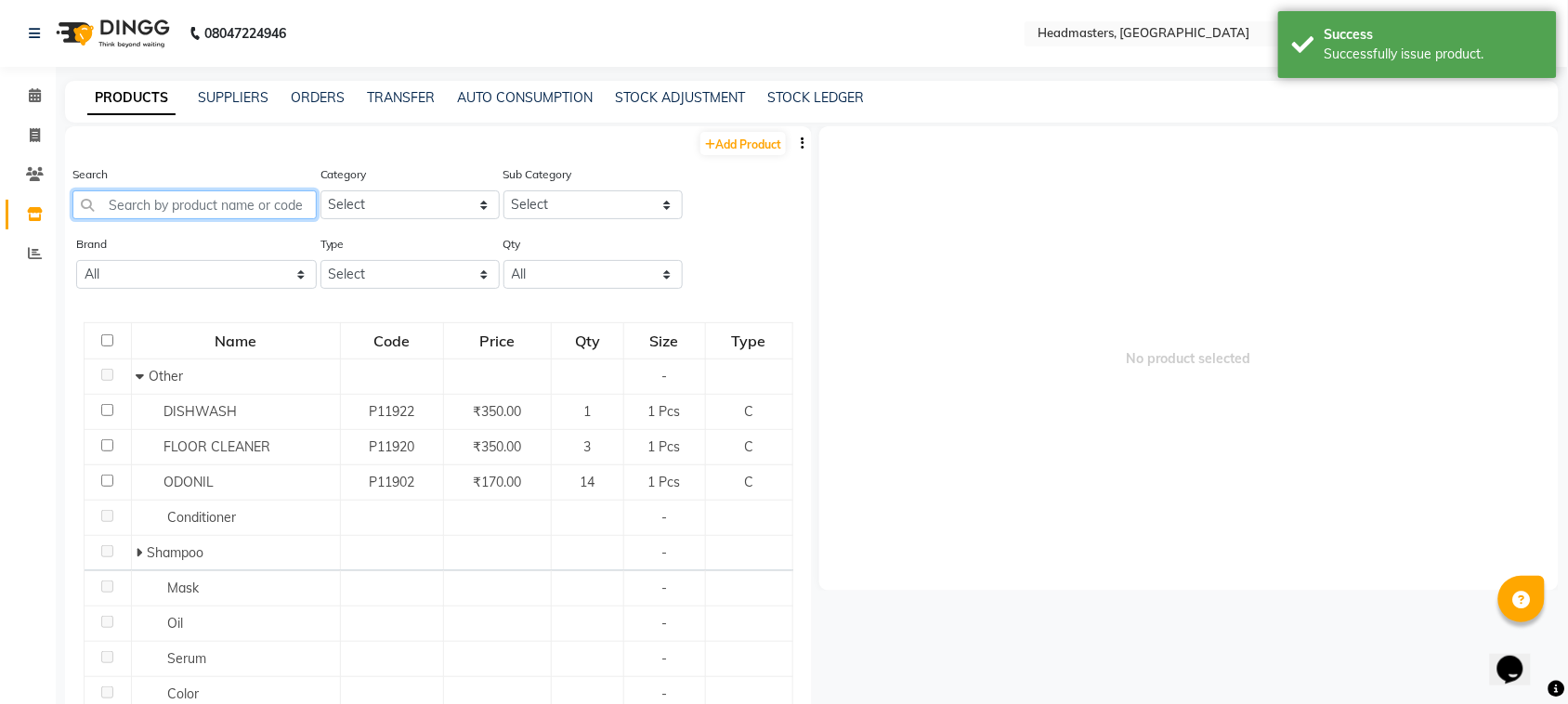
click at [168, 202] on input "text" at bounding box center [194, 205] width 245 height 29
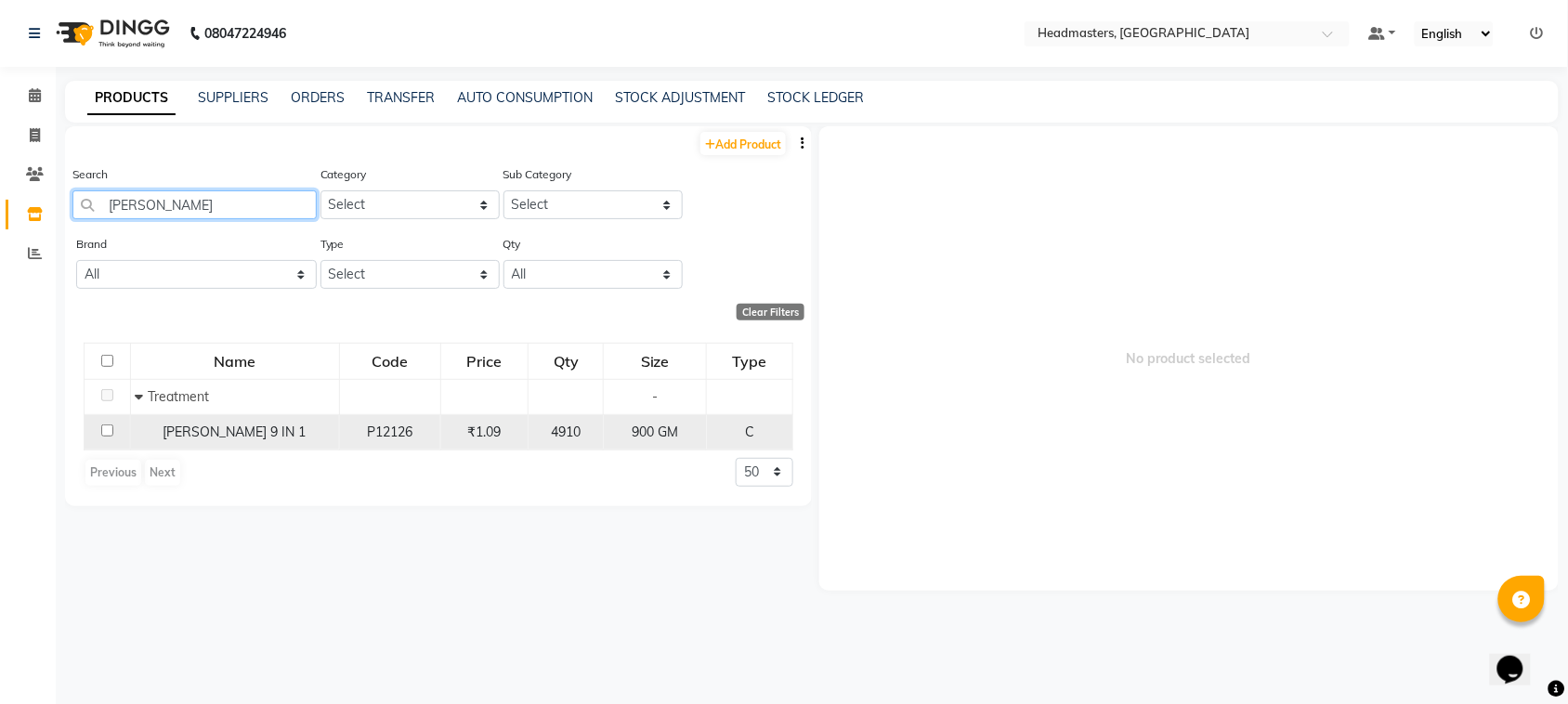
type input "[PERSON_NAME]"
click at [98, 430] on td at bounding box center [108, 432] width 47 height 35
click at [105, 430] on input "checkbox" at bounding box center [107, 430] width 12 height 12
checkbox input "true"
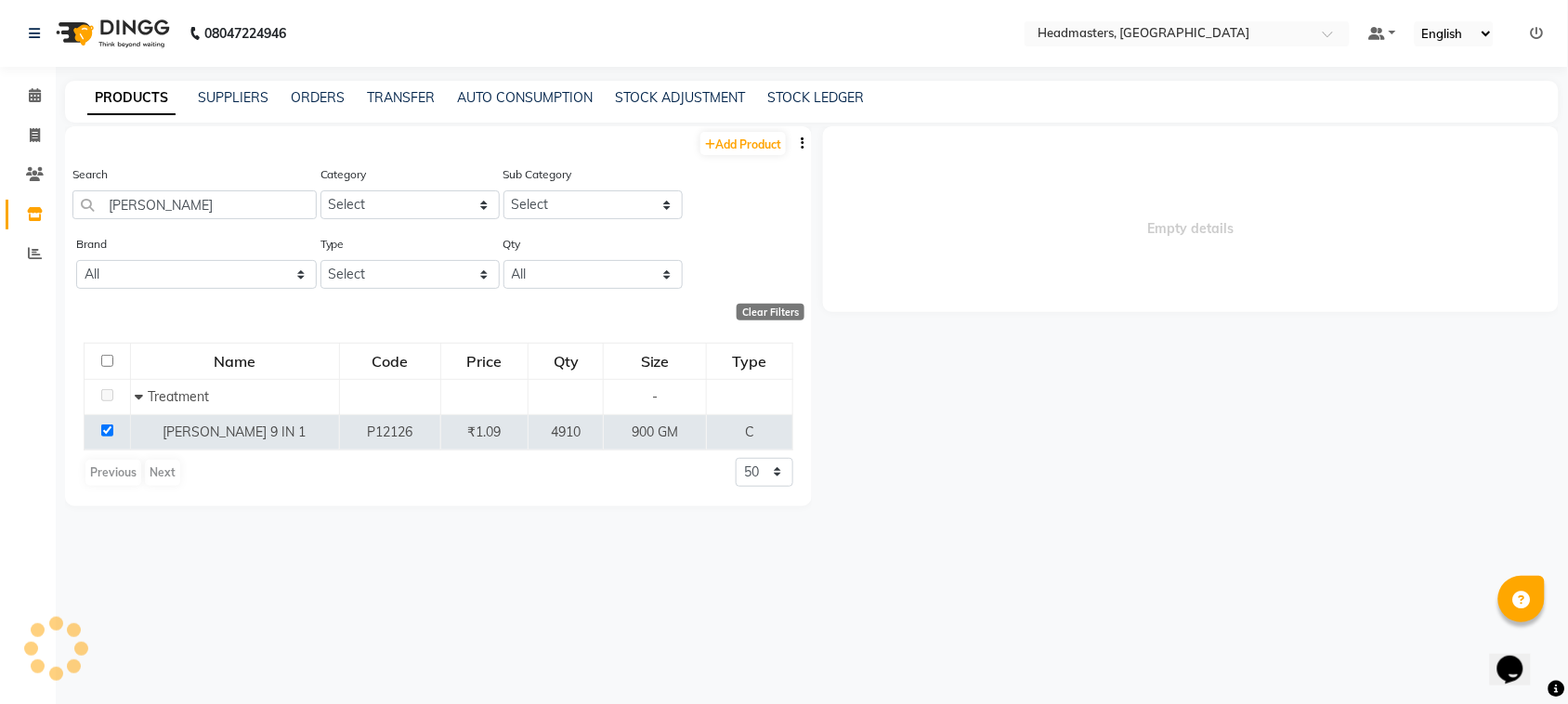
select select
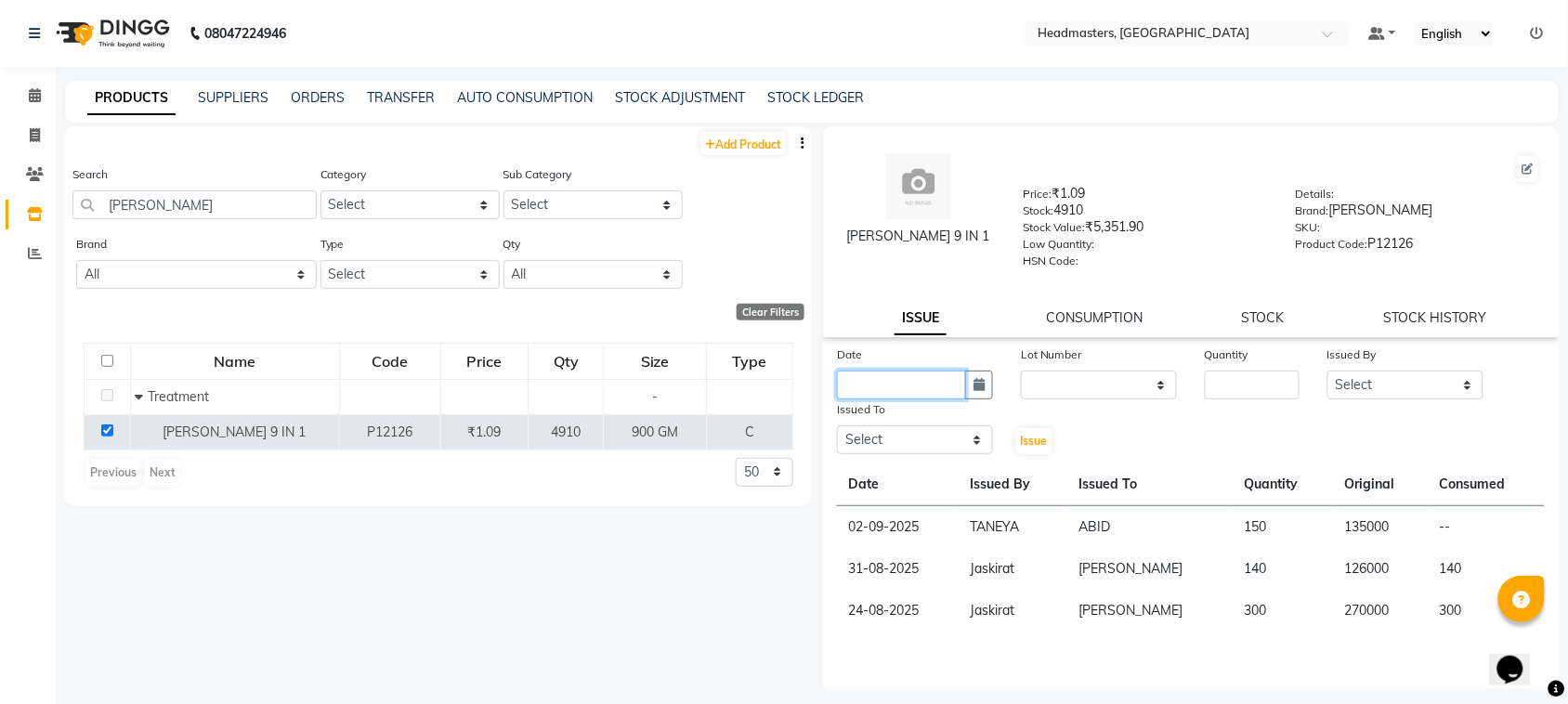
click at [958, 374] on input "text" at bounding box center [902, 385] width 129 height 29
select select "9"
select select "2025"
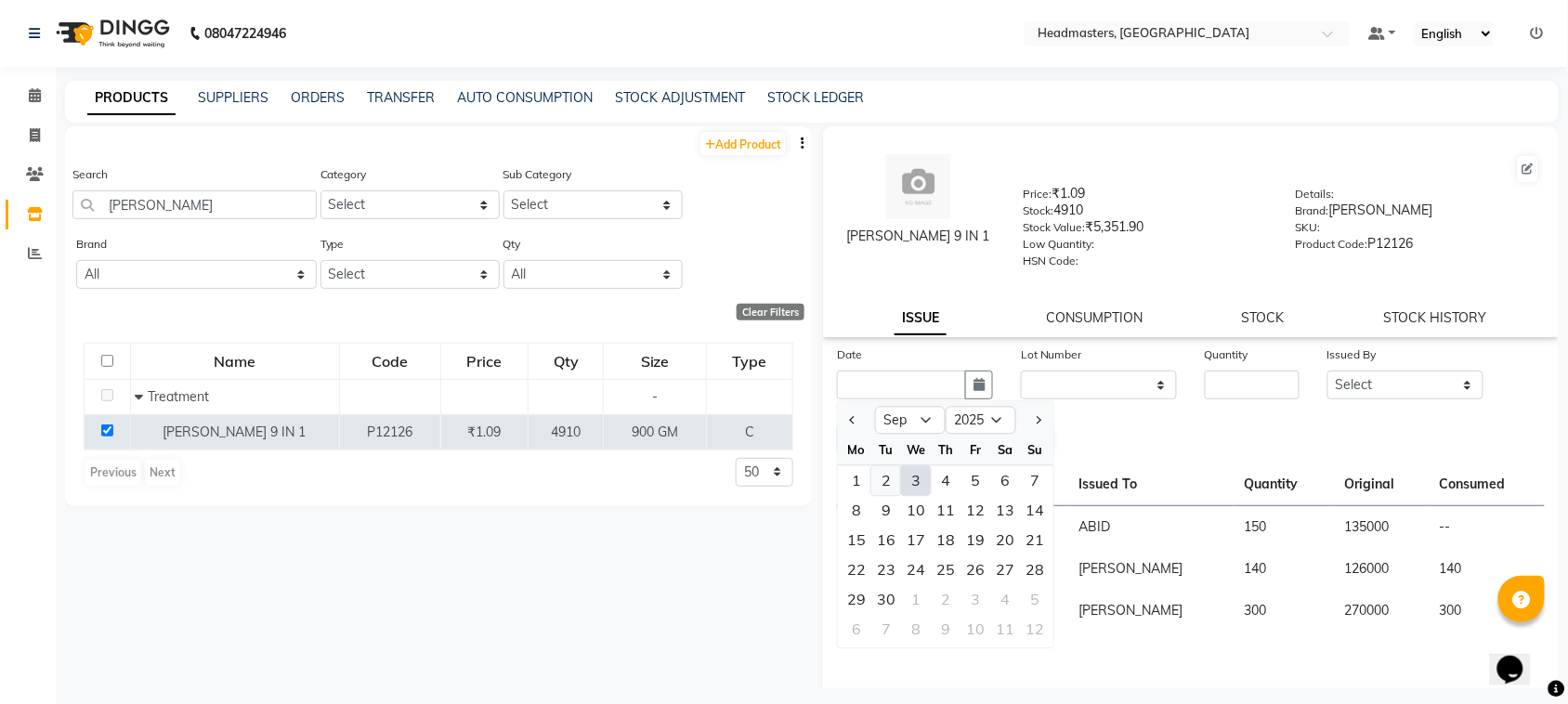
click at [888, 482] on div "2" at bounding box center [886, 481] width 29 height 29
type input "02-09-2025"
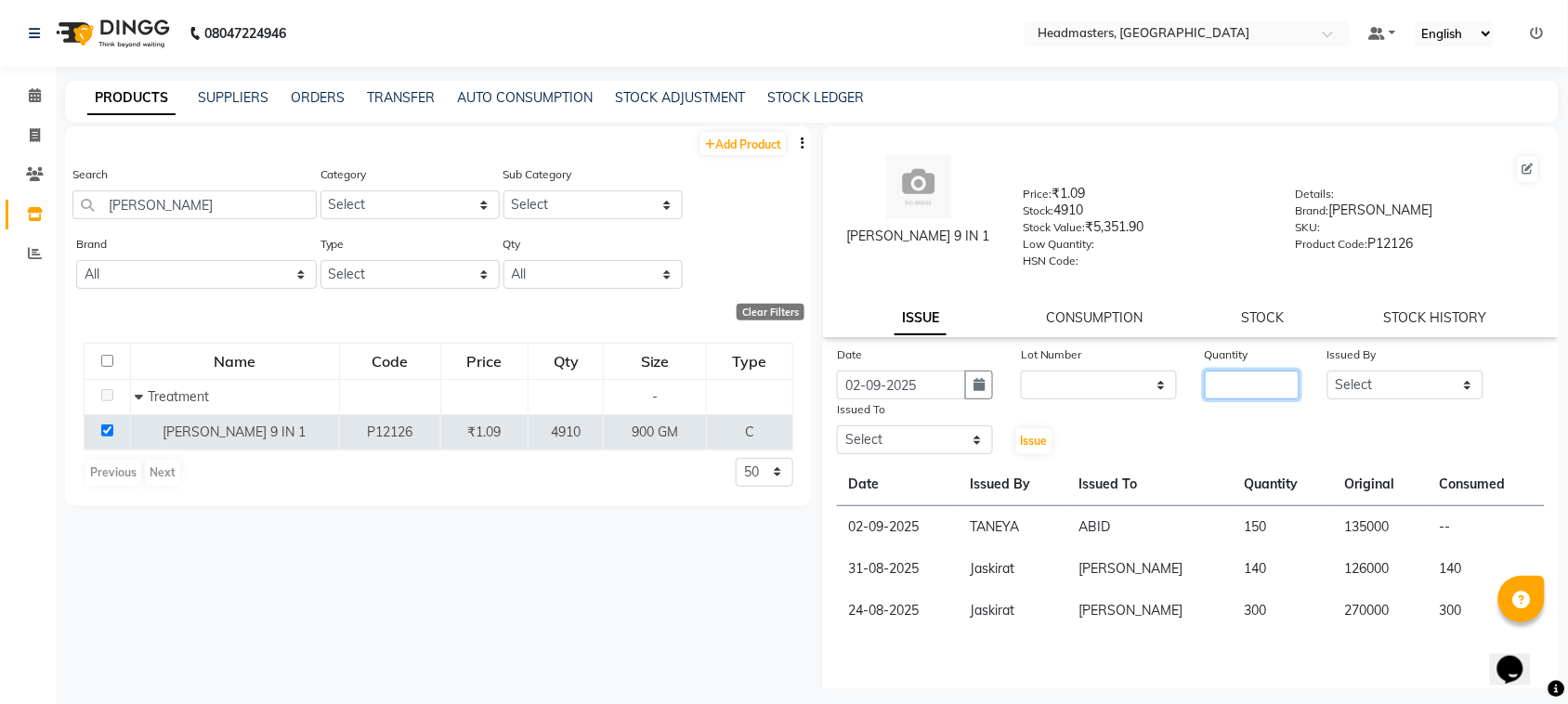
drag, startPoint x: 1211, startPoint y: 374, endPoint x: 1225, endPoint y: 374, distance: 14.0
click at [1224, 374] on input "number" at bounding box center [1252, 385] width 95 height 29
type input "250"
click at [1377, 379] on select "Select ABID Amrit ANU ARSH [PERSON_NAME] HEAD MASTERS HONEY [PERSON_NAME] HONEY…" at bounding box center [1406, 385] width 156 height 29
select select "60636"
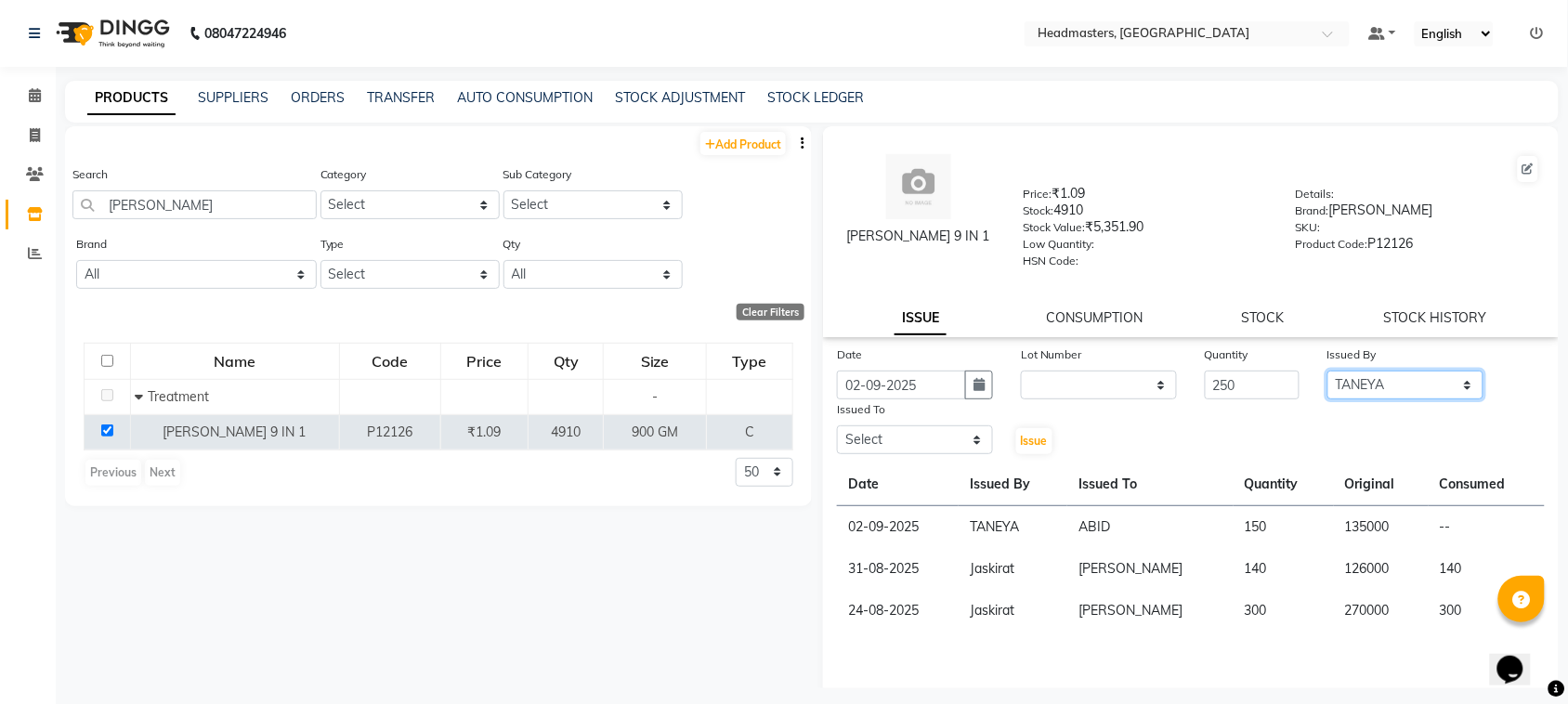
click at [1328, 371] on select "Select ABID Amrit ANU ARSH [PERSON_NAME] HEAD MASTERS HONEY [PERSON_NAME] HONEY…" at bounding box center [1406, 385] width 156 height 29
click at [903, 444] on select "Select ABID Amrit ANU ARSH [PERSON_NAME] HEAD MASTERS HONEY [PERSON_NAME] HONEY…" at bounding box center [916, 440] width 156 height 29
select select "60637"
click at [838, 425] on select "Select ABID Amrit ANU ARSH [PERSON_NAME] HEAD MASTERS HONEY [PERSON_NAME] HONEY…" at bounding box center [916, 440] width 156 height 29
click at [1024, 434] on span "Issue" at bounding box center [1035, 441] width 27 height 14
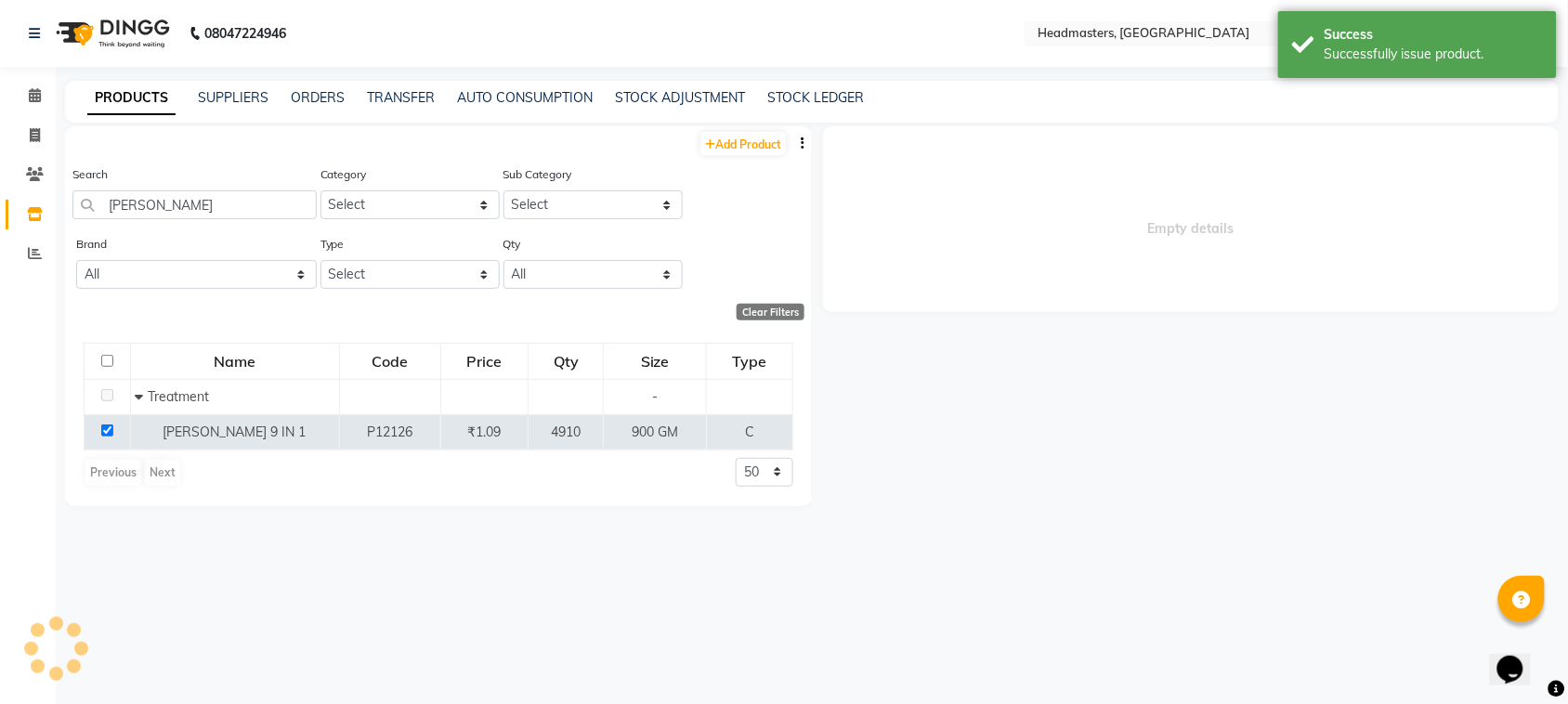
select select
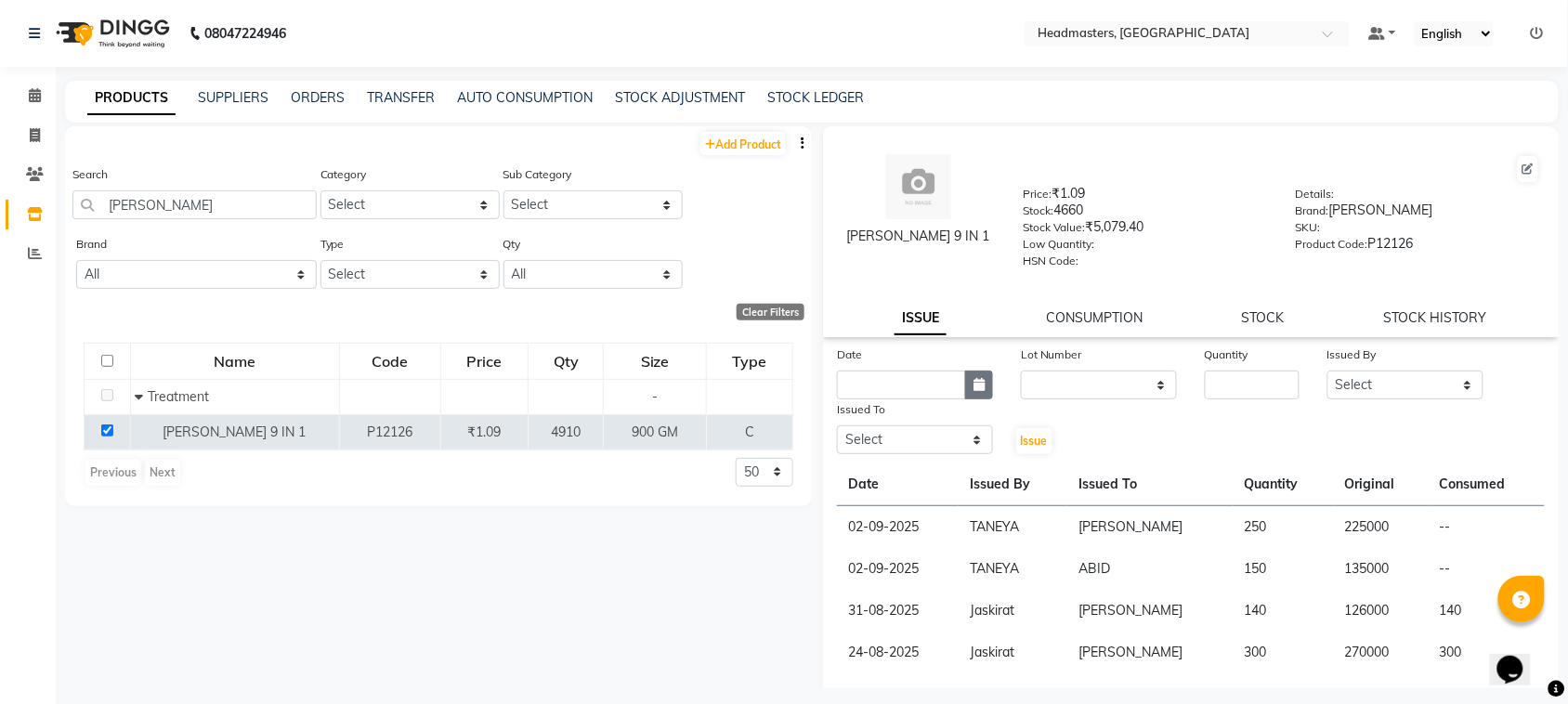
click at [986, 384] on button "button" at bounding box center [979, 385] width 28 height 29
select select "9"
select select "2025"
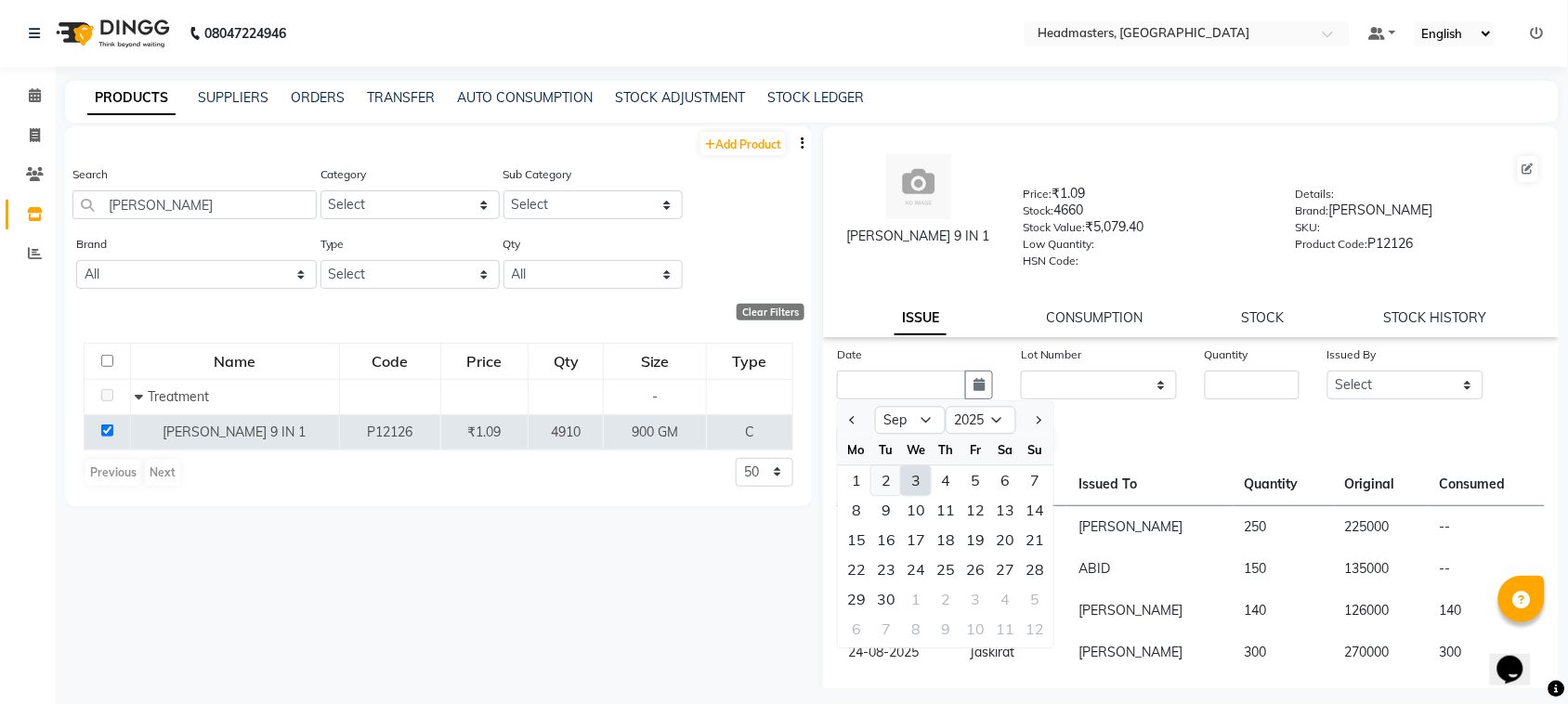
click at [880, 482] on div "2" at bounding box center [886, 481] width 29 height 29
type input "02-09-2025"
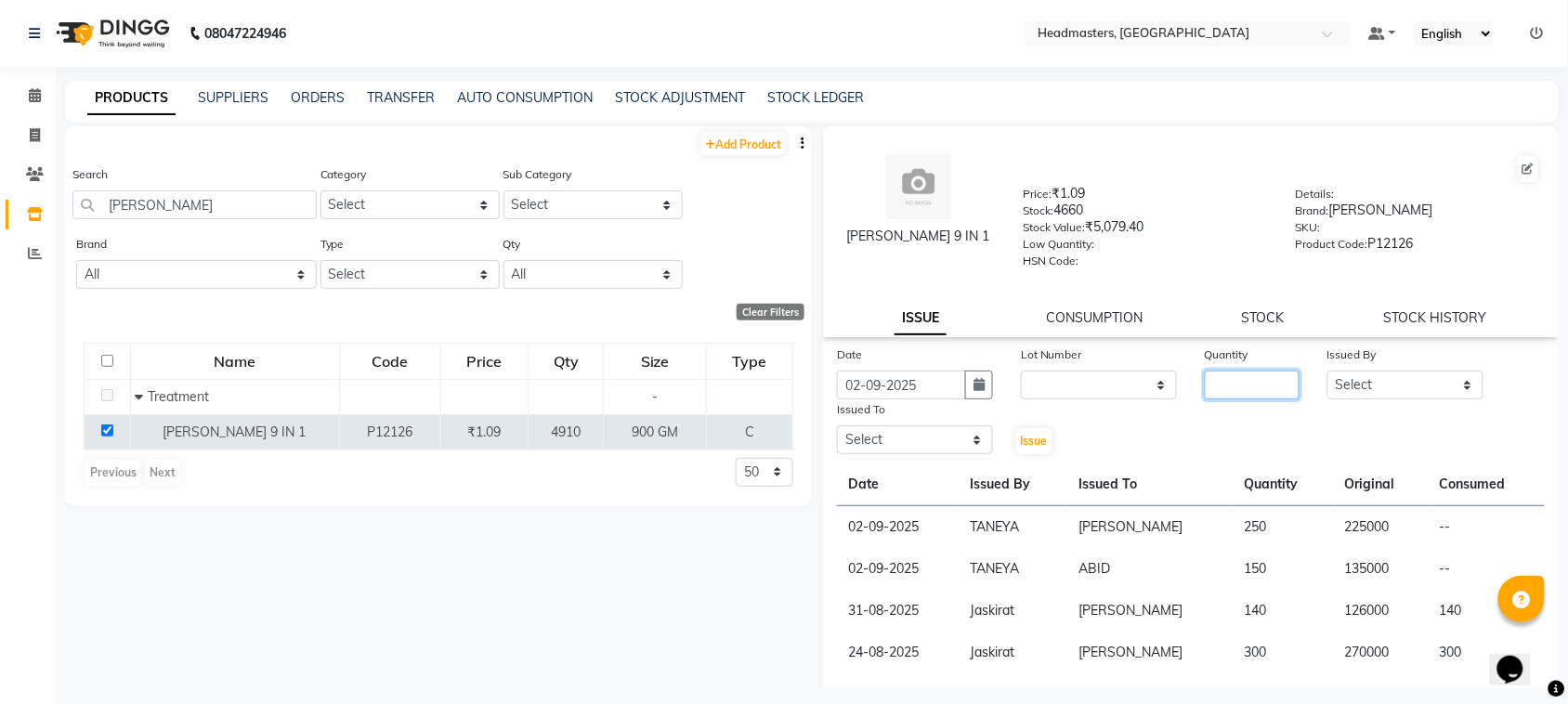
click at [1241, 379] on input "number" at bounding box center [1252, 385] width 95 height 29
type input "150"
click at [1414, 378] on select "Select ABID Amrit ANU ARSH [PERSON_NAME] HEAD MASTERS HONEY [PERSON_NAME] HONEY…" at bounding box center [1406, 385] width 156 height 29
click at [1328, 371] on select "Select ABID Amrit ANU ARSH [PERSON_NAME] HEAD MASTERS HONEY [PERSON_NAME] HONEY…" at bounding box center [1406, 385] width 156 height 29
click at [1339, 371] on select "Select ABID Amrit ANU ARSH [PERSON_NAME] HEAD MASTERS HONEY [PERSON_NAME] HONEY…" at bounding box center [1406, 385] width 156 height 29
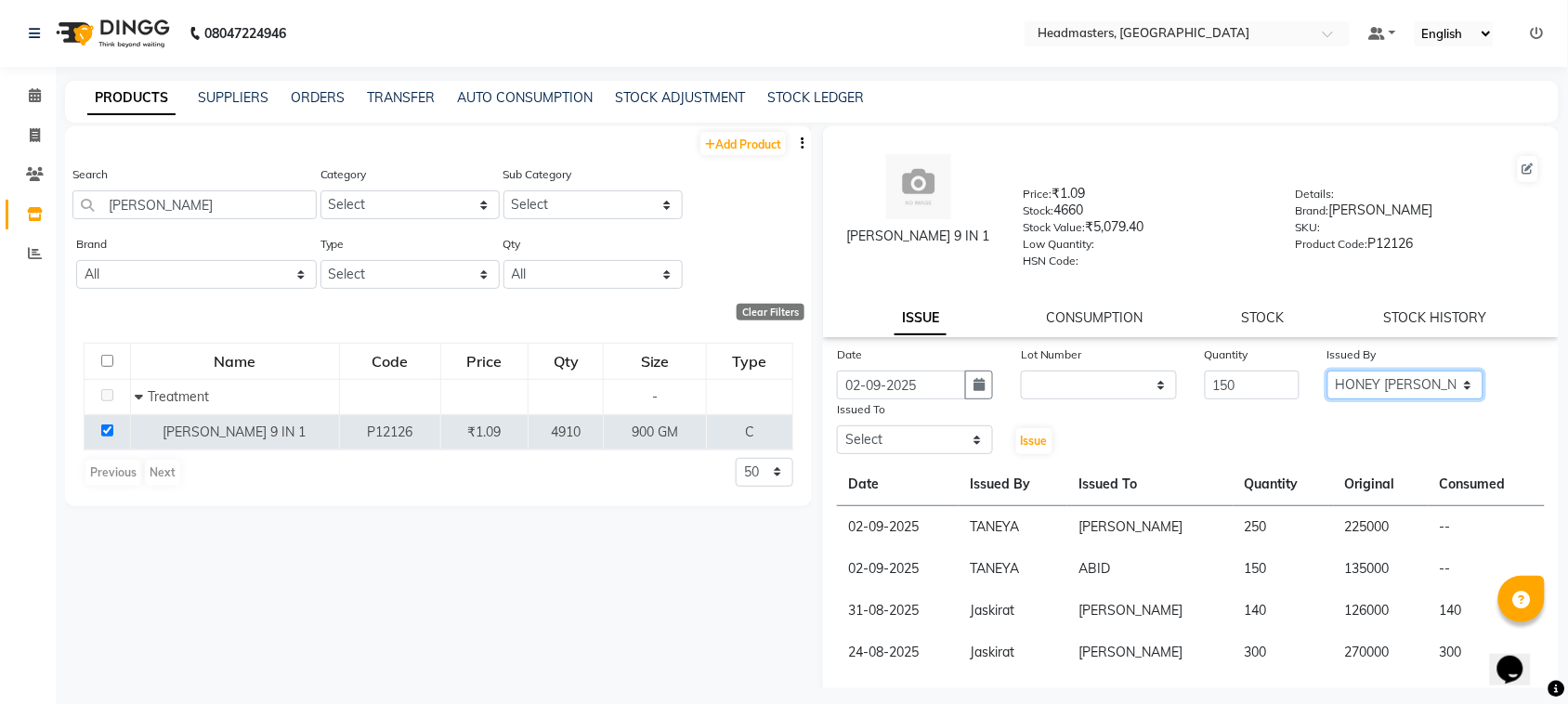
select select "60636"
click at [1328, 371] on select "Select ABID Amrit ANU ARSH [PERSON_NAME] HEAD MASTERS HONEY [PERSON_NAME] HONEY…" at bounding box center [1406, 385] width 156 height 29
click at [931, 429] on select "Select ABID Amrit ANU ARSH [PERSON_NAME] HEAD MASTERS HONEY [PERSON_NAME] HONEY…" at bounding box center [916, 440] width 156 height 29
select select "60638"
click at [838, 425] on select "Select ABID Amrit ANU ARSH [PERSON_NAME] HEAD MASTERS HONEY [PERSON_NAME] HONEY…" at bounding box center [916, 440] width 156 height 29
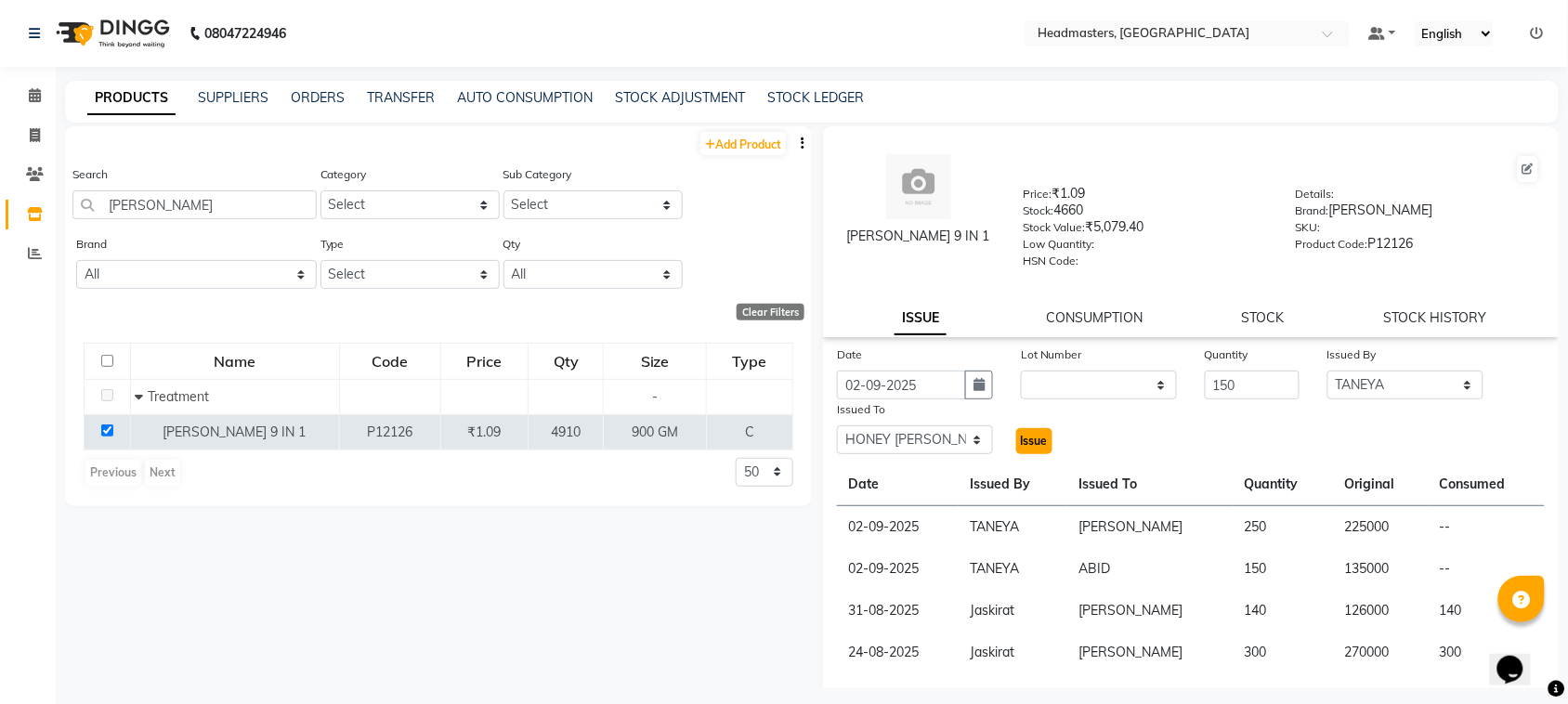
click at [1033, 443] on span "Issue" at bounding box center [1035, 441] width 27 height 14
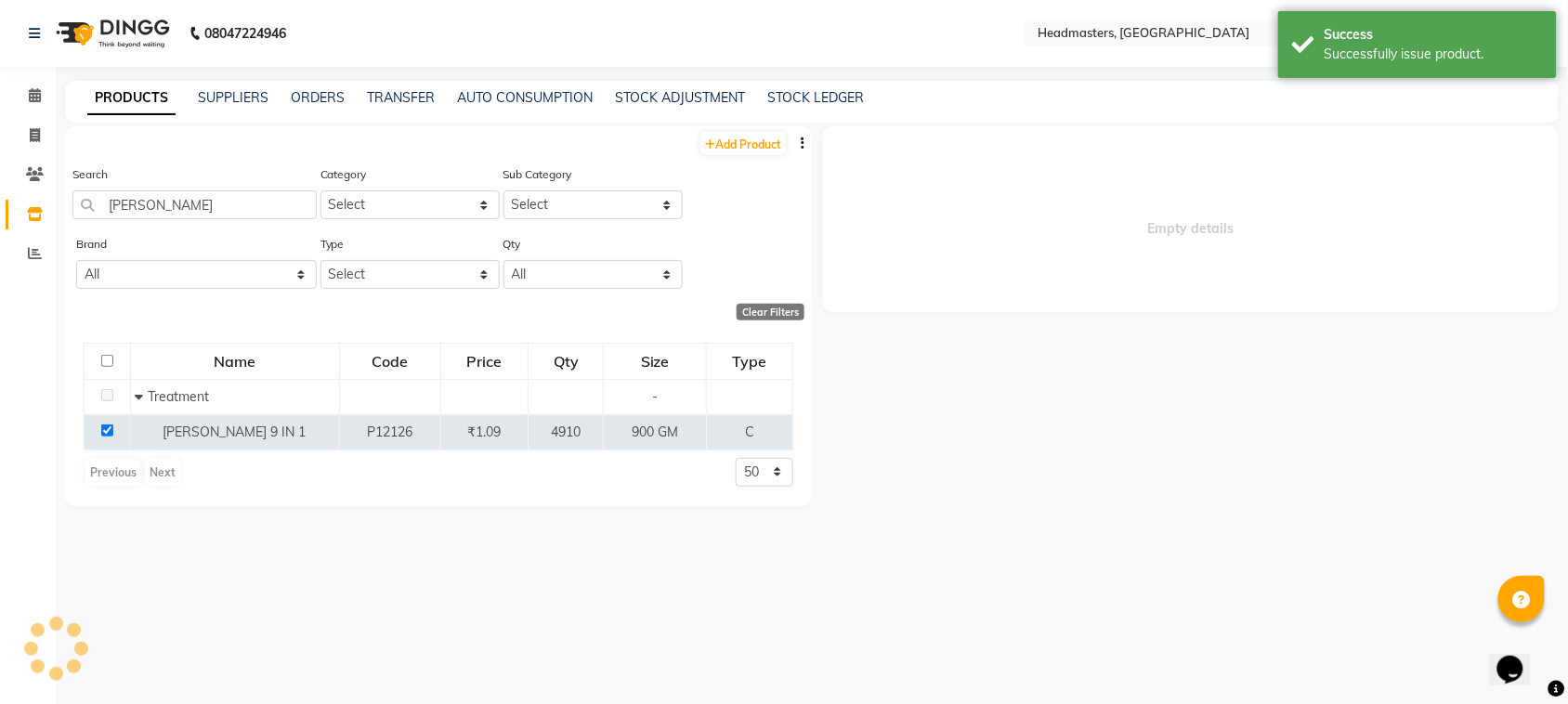
select select
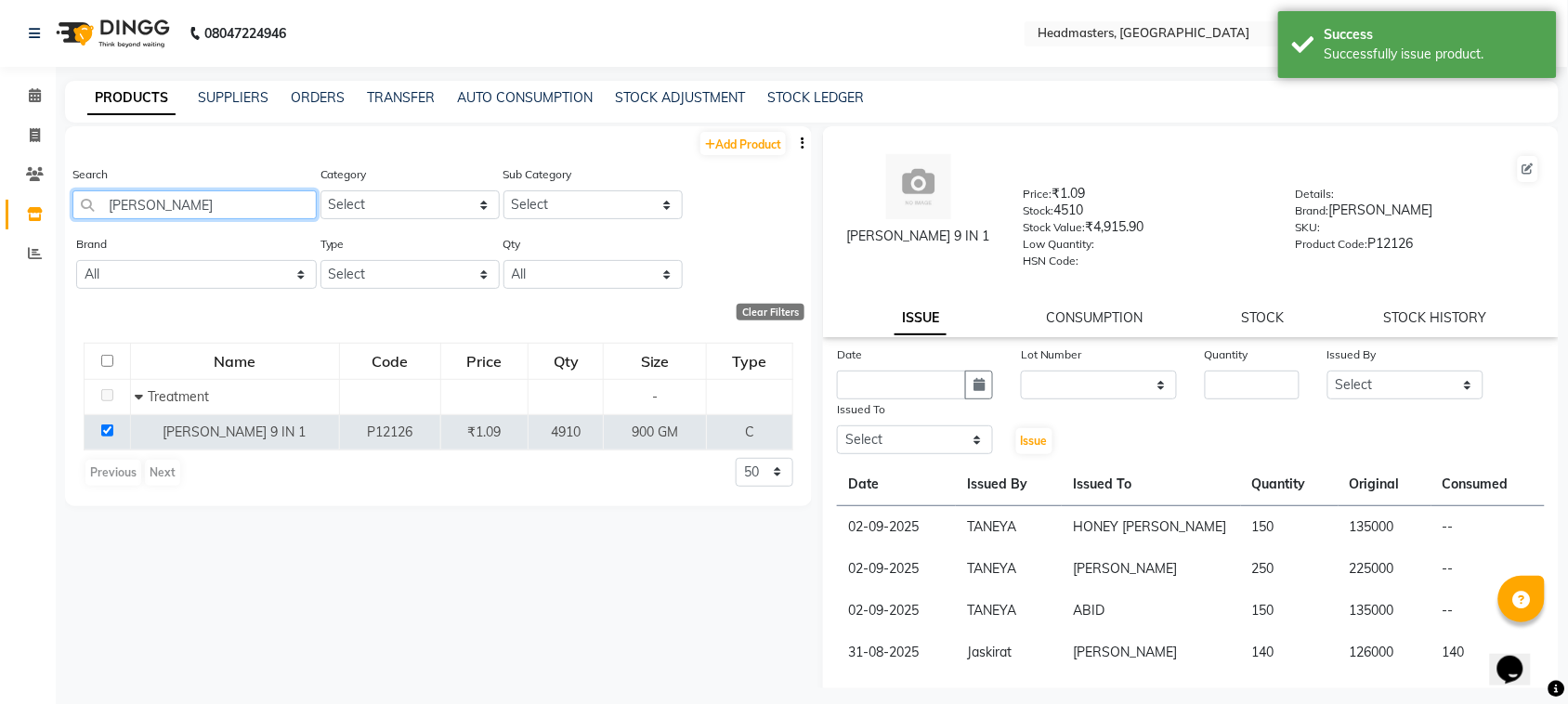
click at [263, 202] on input "[PERSON_NAME]" at bounding box center [194, 205] width 245 height 29
click at [257, 93] on link "SUPPLIERS" at bounding box center [233, 97] width 70 height 17
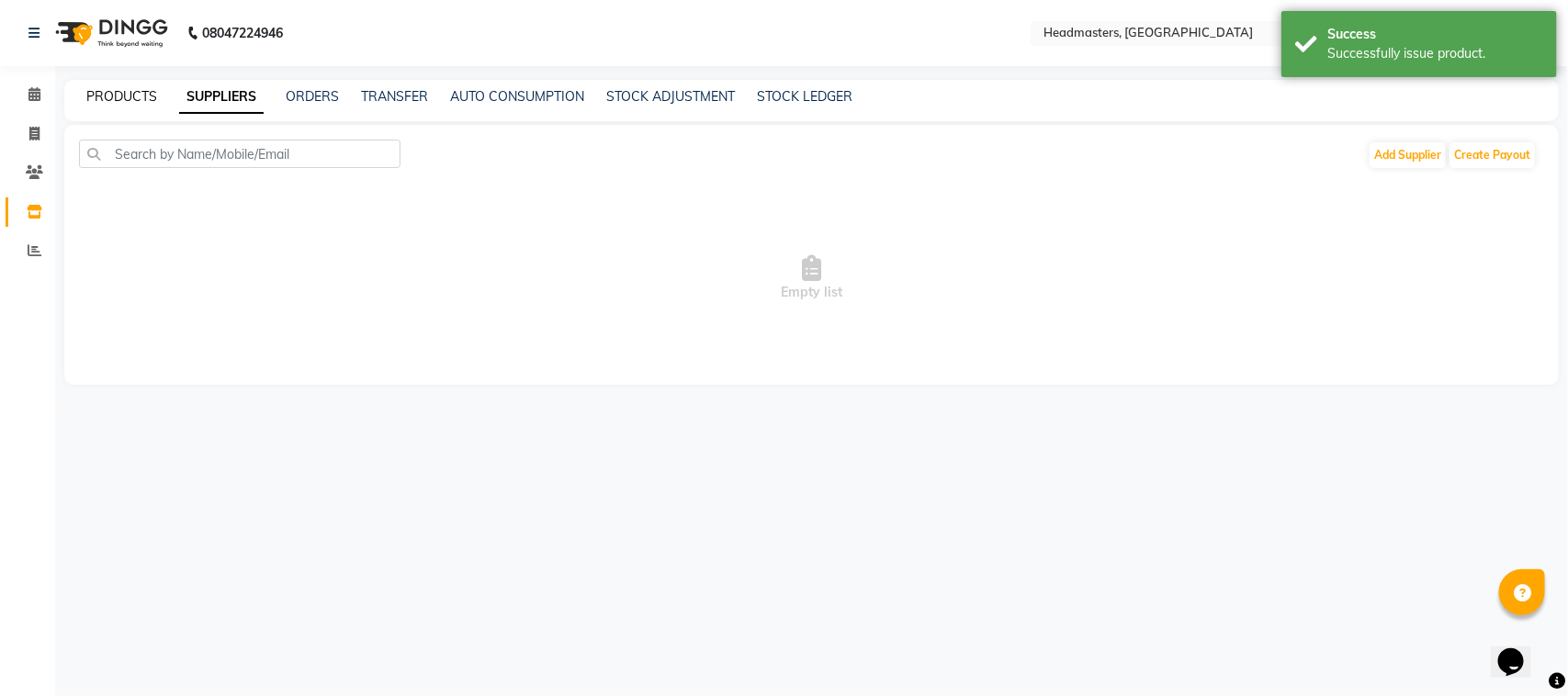
click at [139, 92] on link "PRODUCTS" at bounding box center [121, 95] width 70 height 16
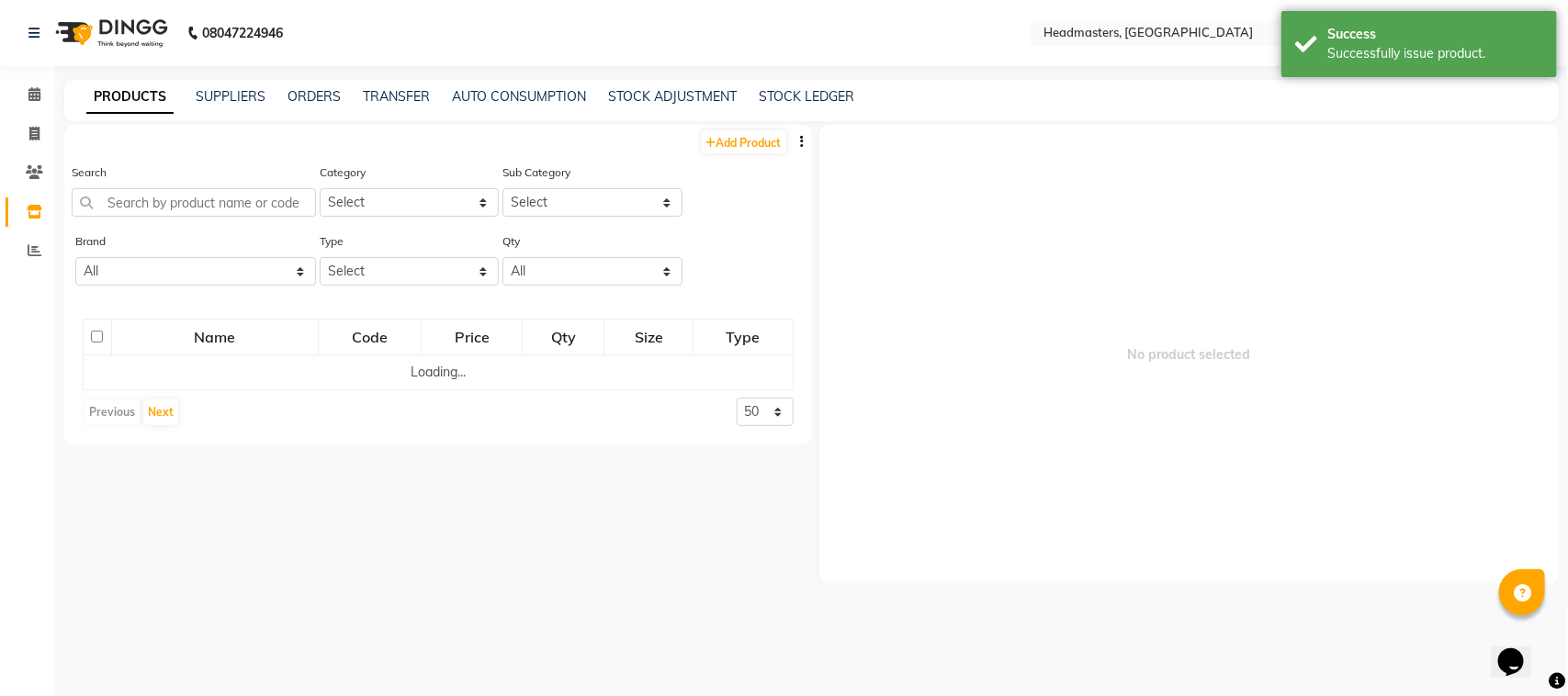
click at [162, 182] on div "Search" at bounding box center [193, 190] width 244 height 54
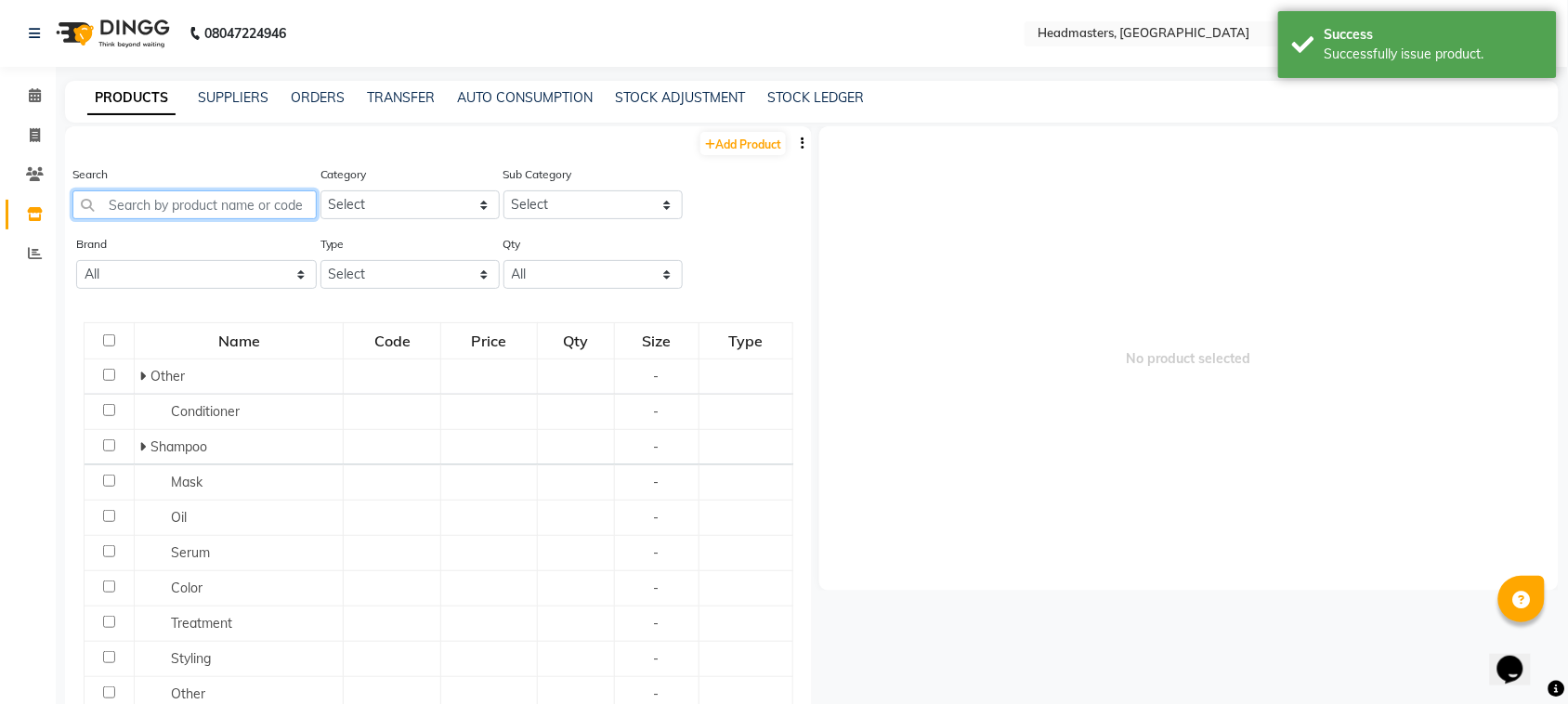
click at [164, 193] on input "text" at bounding box center [194, 205] width 245 height 29
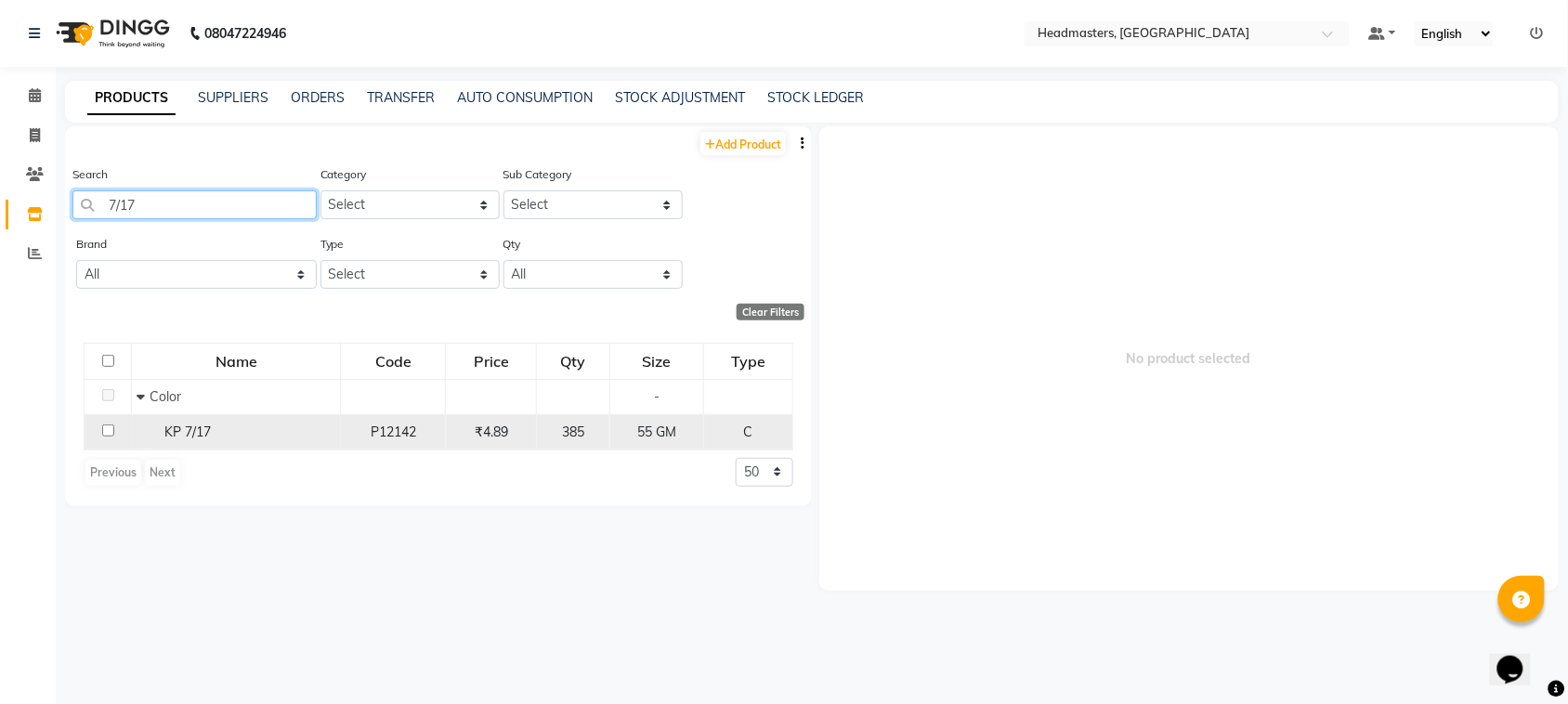
type input "7/17"
click at [104, 438] on td at bounding box center [108, 432] width 48 height 35
click at [108, 430] on input "checkbox" at bounding box center [108, 430] width 12 height 12
checkbox input "true"
select select
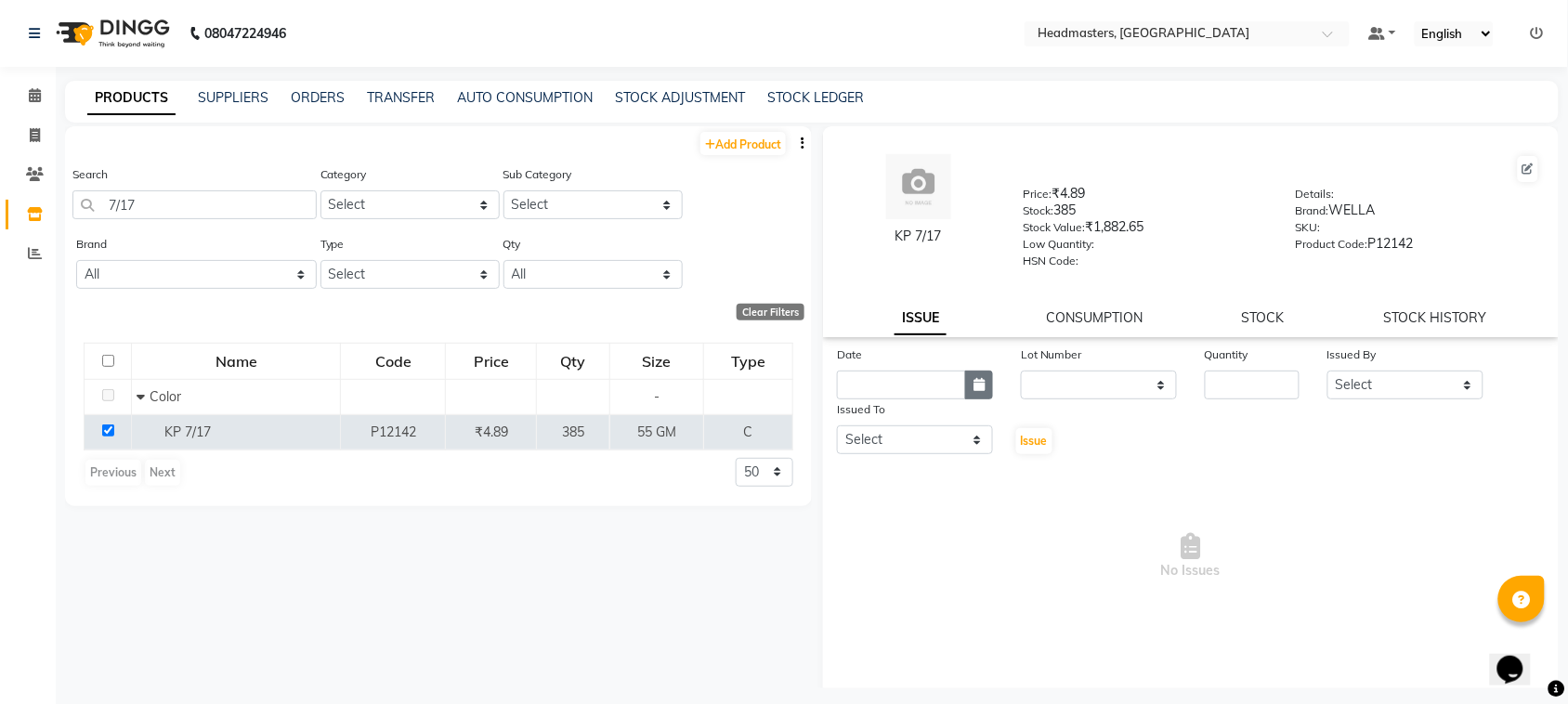
click at [975, 378] on icon "button" at bounding box center [979, 384] width 11 height 13
select select "9"
select select "2025"
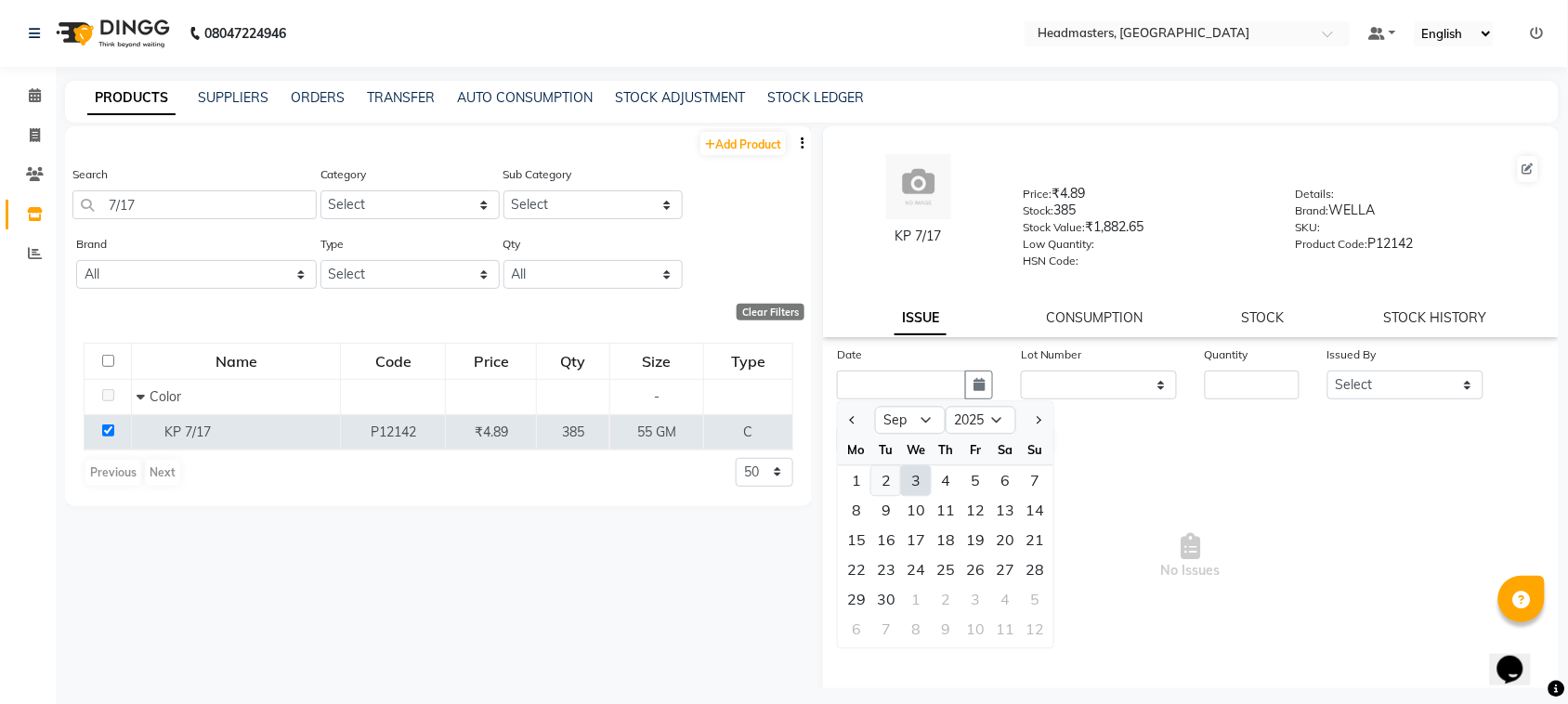
click at [877, 470] on div "2" at bounding box center [886, 481] width 29 height 29
type input "02-09-2025"
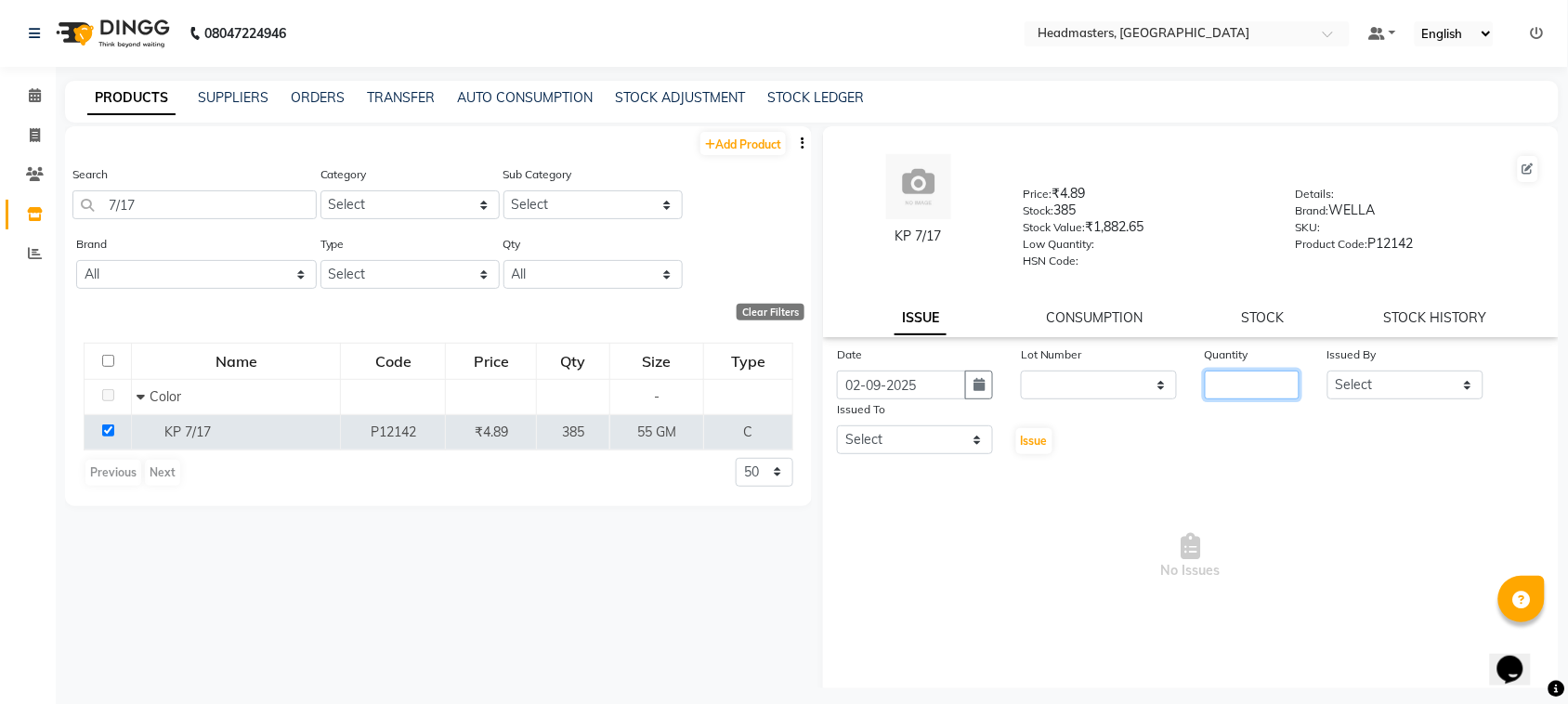
click at [1210, 376] on input "number" at bounding box center [1252, 385] width 95 height 29
type input "40"
click at [1341, 387] on select "Select ABID Amrit ANU ARSH [PERSON_NAME] HEAD MASTERS HONEY [PERSON_NAME] HONEY…" at bounding box center [1406, 385] width 156 height 29
select select "60636"
click at [1328, 371] on select "Select ABID Amrit ANU ARSH [PERSON_NAME] HEAD MASTERS HONEY [PERSON_NAME] HONEY…" at bounding box center [1406, 385] width 156 height 29
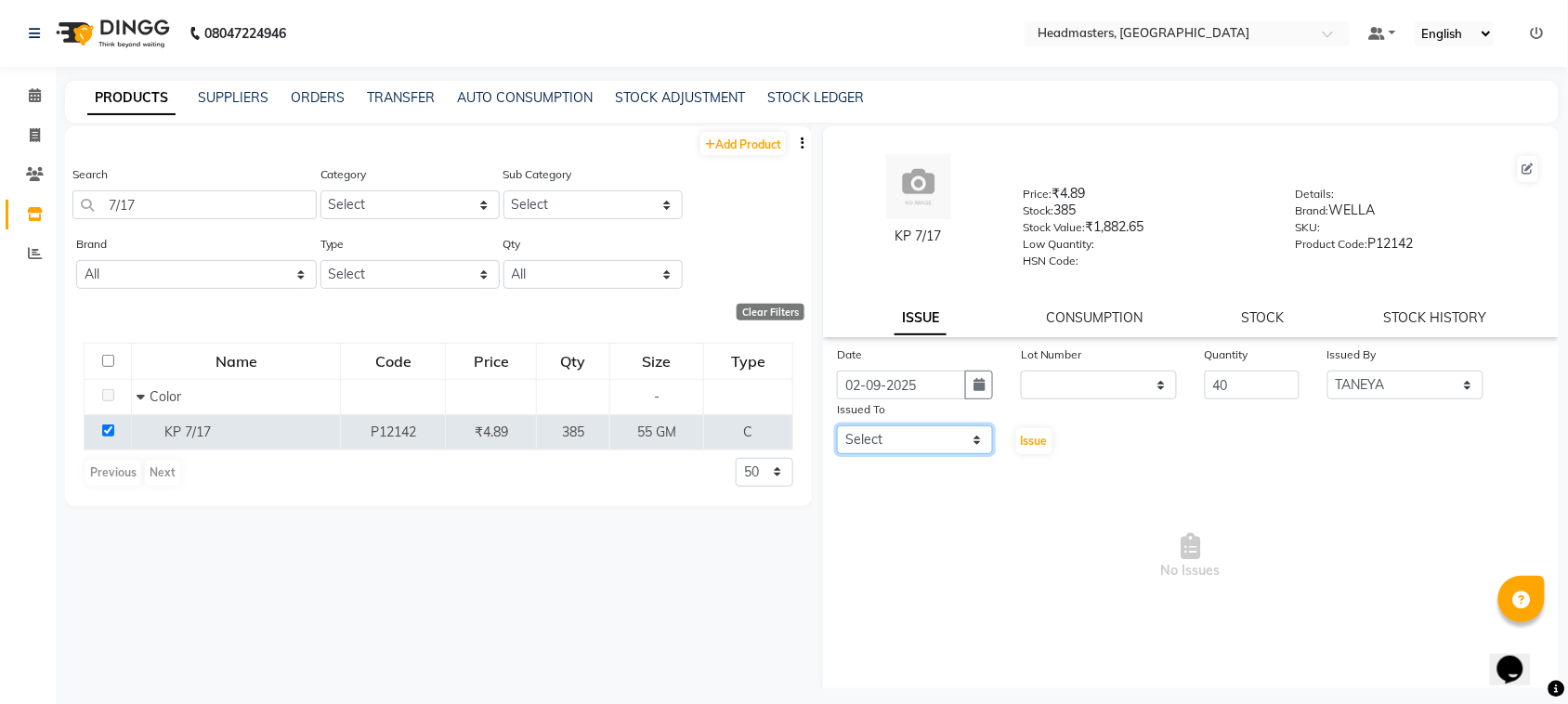
click at [935, 434] on select "Select ABID Amrit ANU ARSH [PERSON_NAME] HEAD MASTERS HONEY [PERSON_NAME] HONEY…" at bounding box center [916, 440] width 156 height 29
click at [838, 425] on select "Select ABID Amrit ANU ARSH [PERSON_NAME] HEAD MASTERS HONEY [PERSON_NAME] HONEY…" at bounding box center [916, 440] width 156 height 29
click at [935, 437] on select "Select ABID Amrit ANU ARSH [PERSON_NAME] HEAD MASTERS HONEY [PERSON_NAME] HONEY…" at bounding box center [916, 440] width 156 height 29
select select "60638"
click at [838, 425] on select "Select ABID Amrit ANU ARSH [PERSON_NAME] HEAD MASTERS HONEY [PERSON_NAME] HONEY…" at bounding box center [916, 440] width 156 height 29
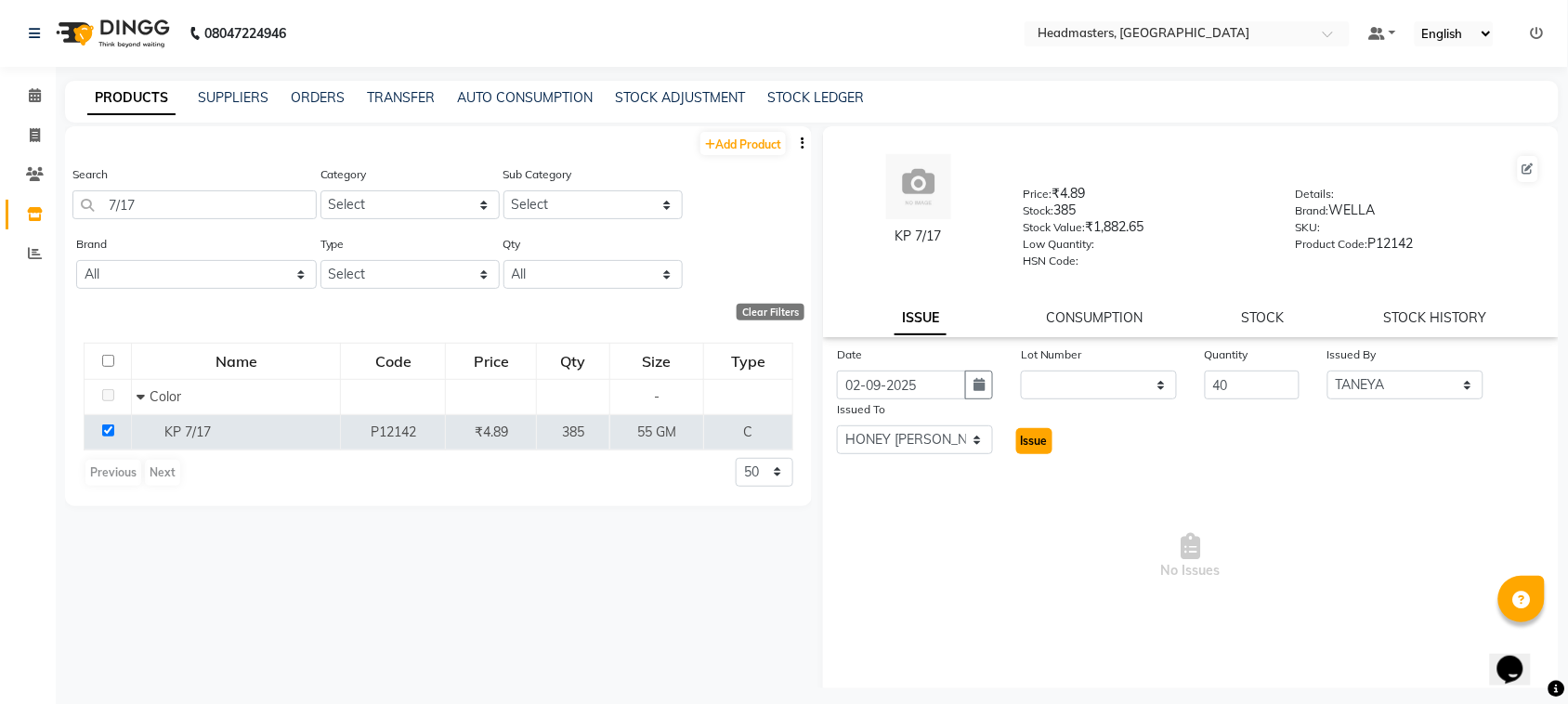
click at [1032, 434] on span "Issue" at bounding box center [1035, 441] width 27 height 14
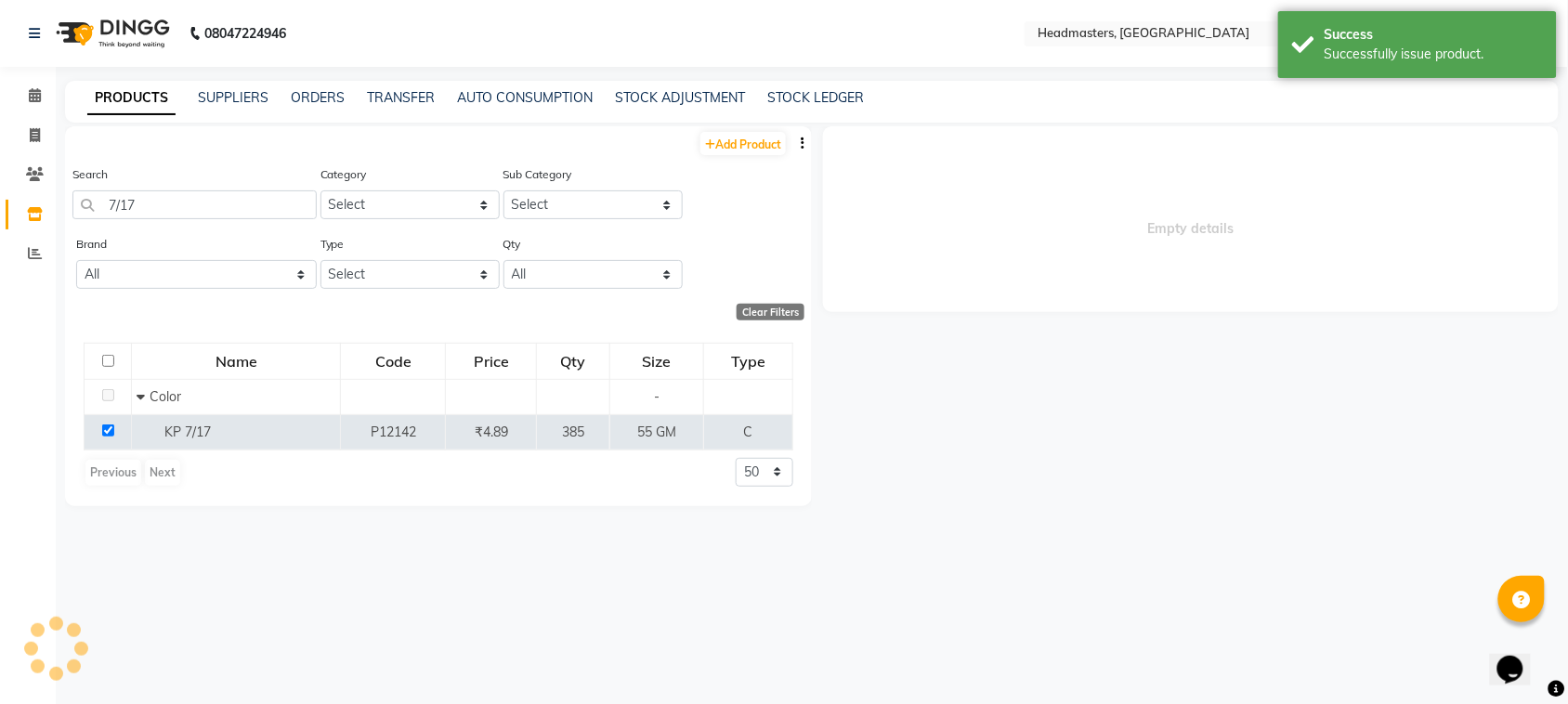
select select
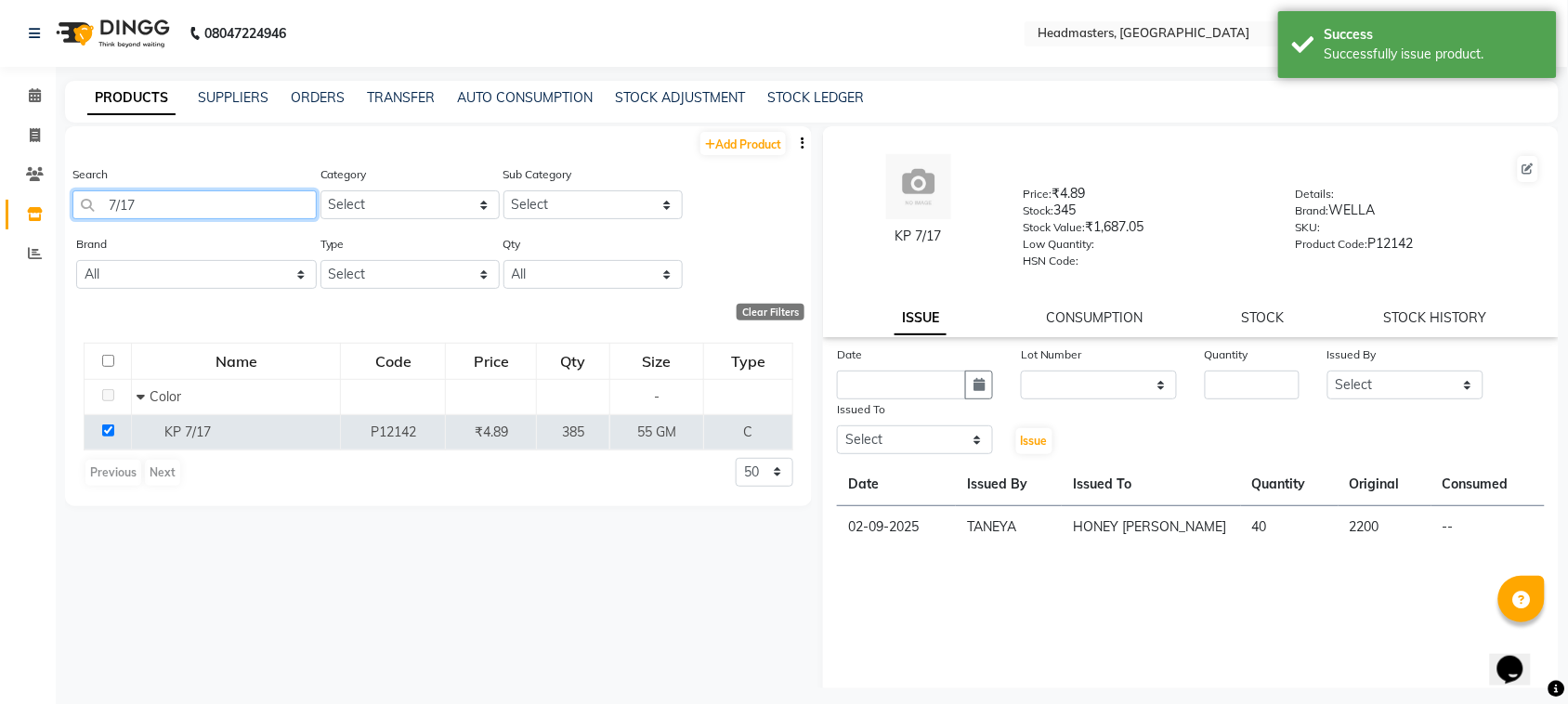
drag, startPoint x: 238, startPoint y: 197, endPoint x: 61, endPoint y: 215, distance: 177.9
click at [61, 215] on main "PRODUCTS SUPPLIERS ORDERS TRANSFER AUTO CONSUMPTION STOCK ADJUSTMENT STOCK LEDG…" at bounding box center [811, 399] width 1512 height 636
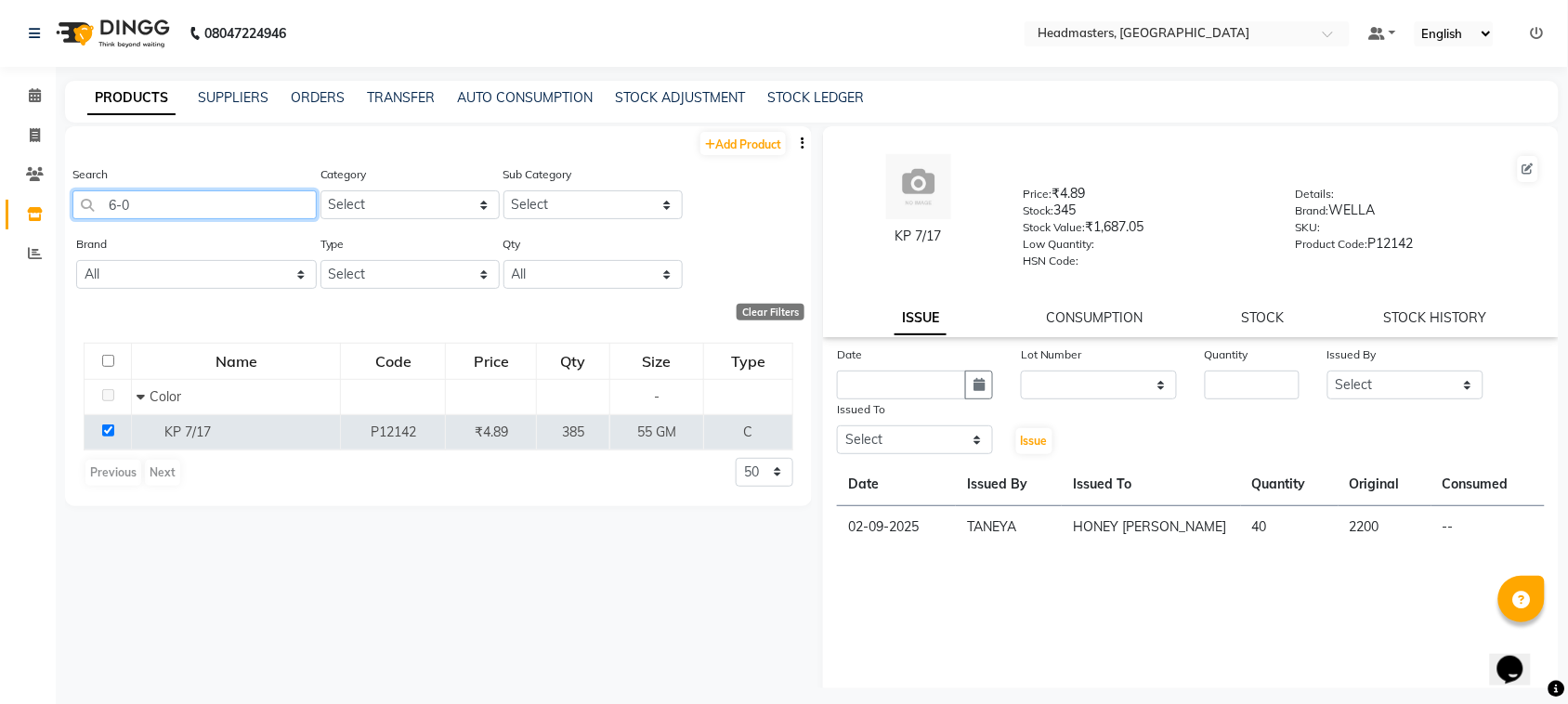
type input "6-00"
